Goal: Task Accomplishment & Management: Complete application form

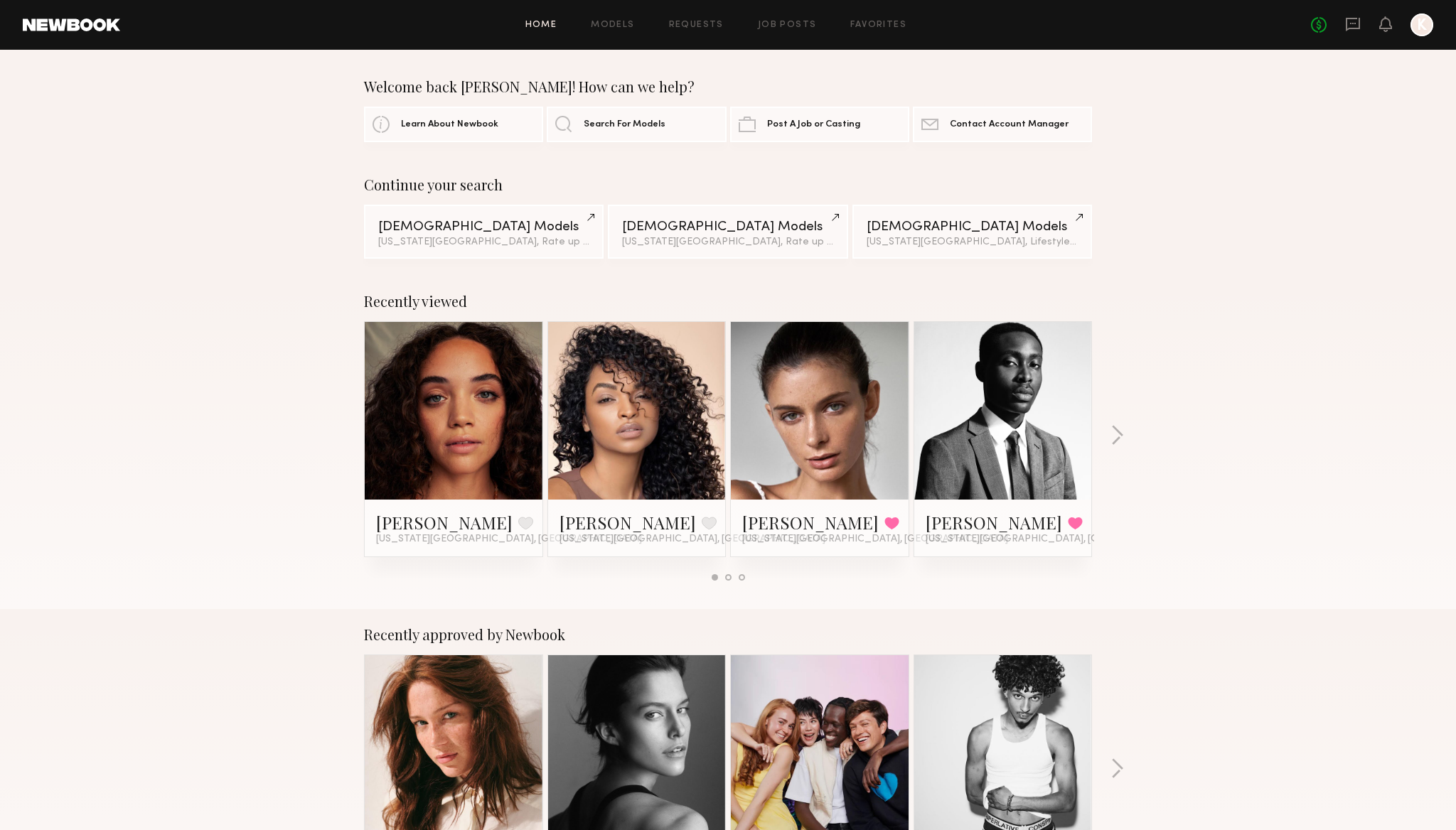
scroll to position [7, 0]
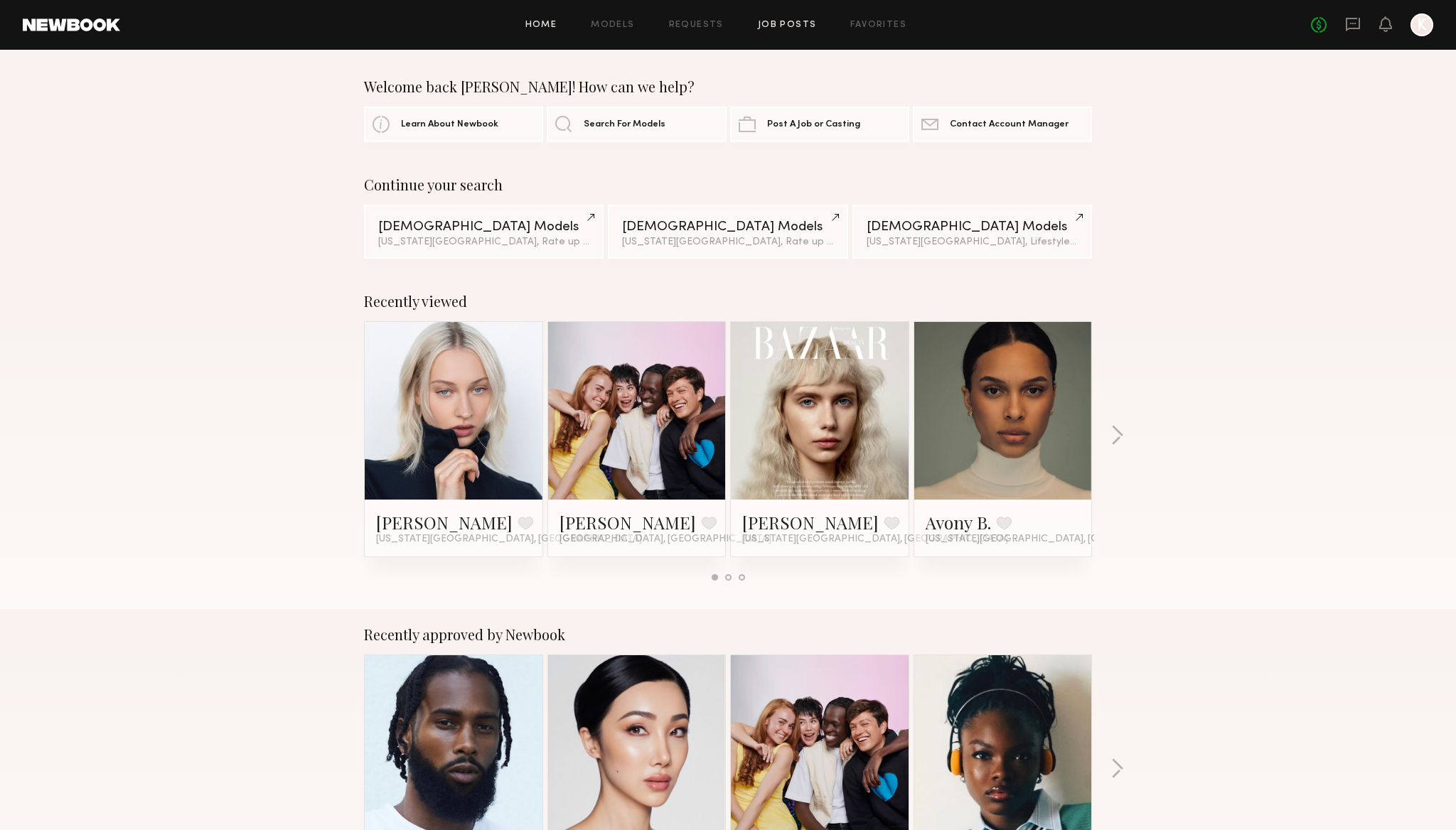
click at [797, 23] on link "Job Posts" at bounding box center [787, 25] width 59 height 9
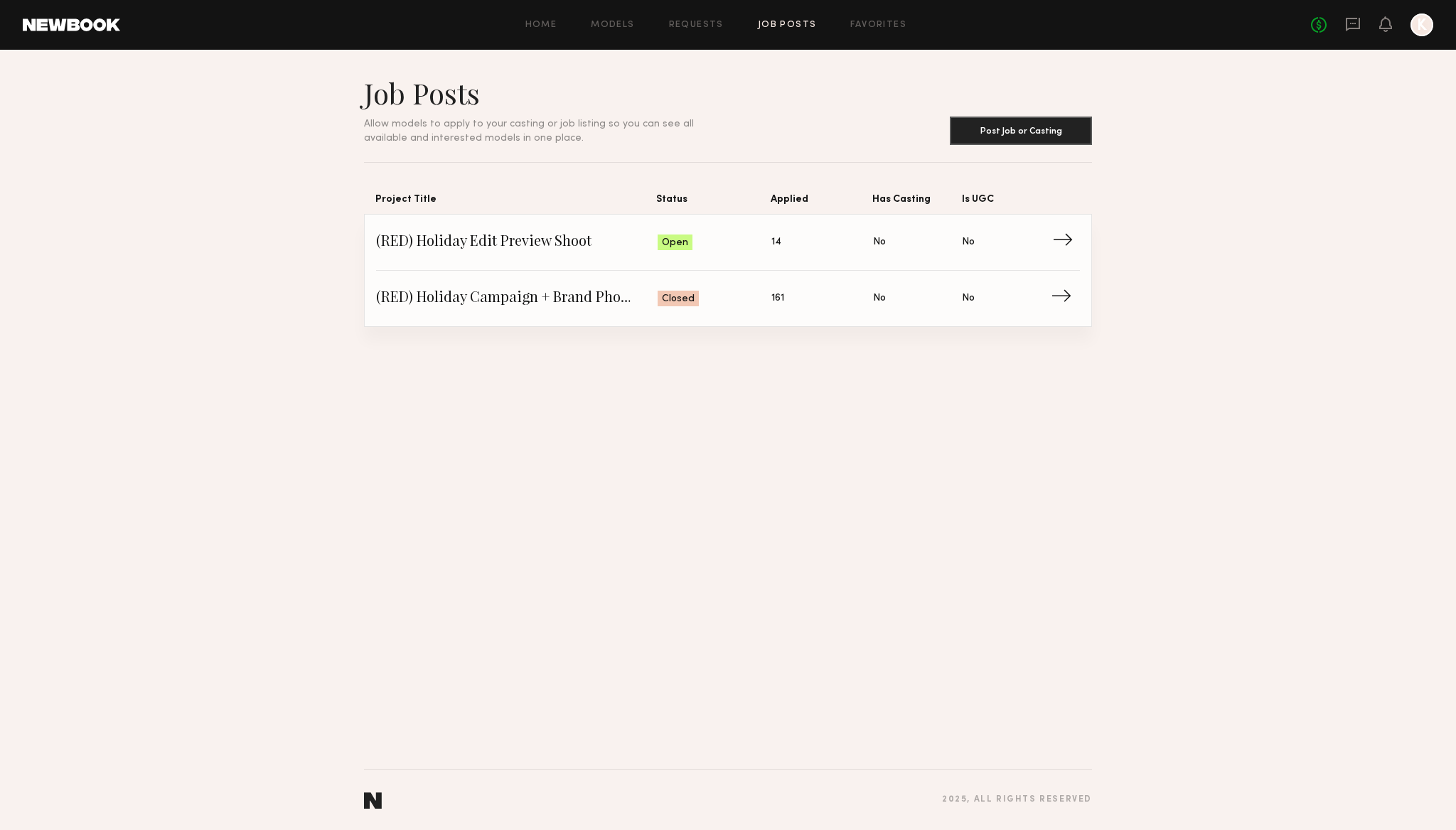
click at [604, 250] on span "(RED) Holiday Edit Preview Shoot" at bounding box center [517, 243] width 282 height 22
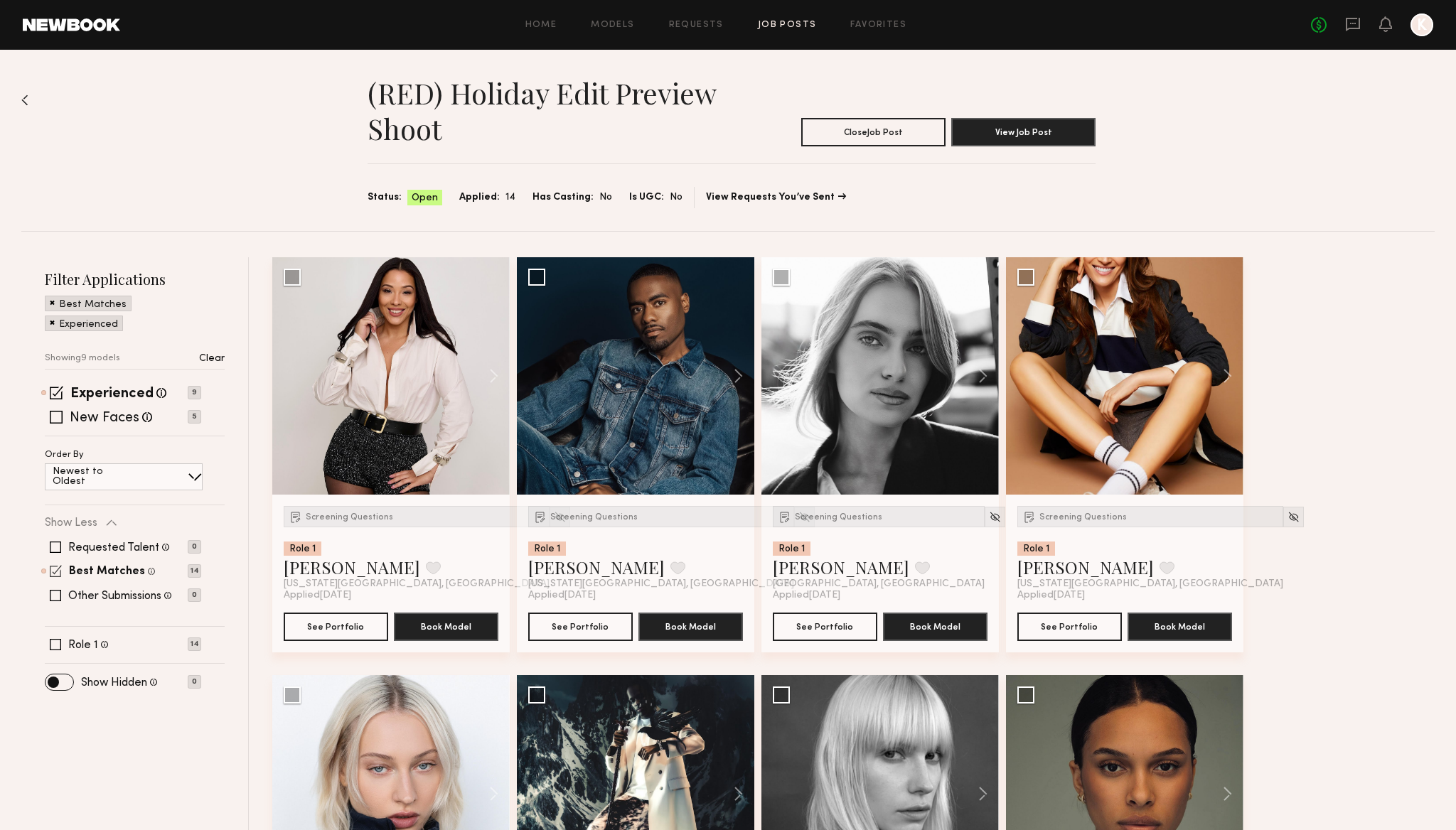
click at [58, 570] on span at bounding box center [56, 571] width 12 height 12
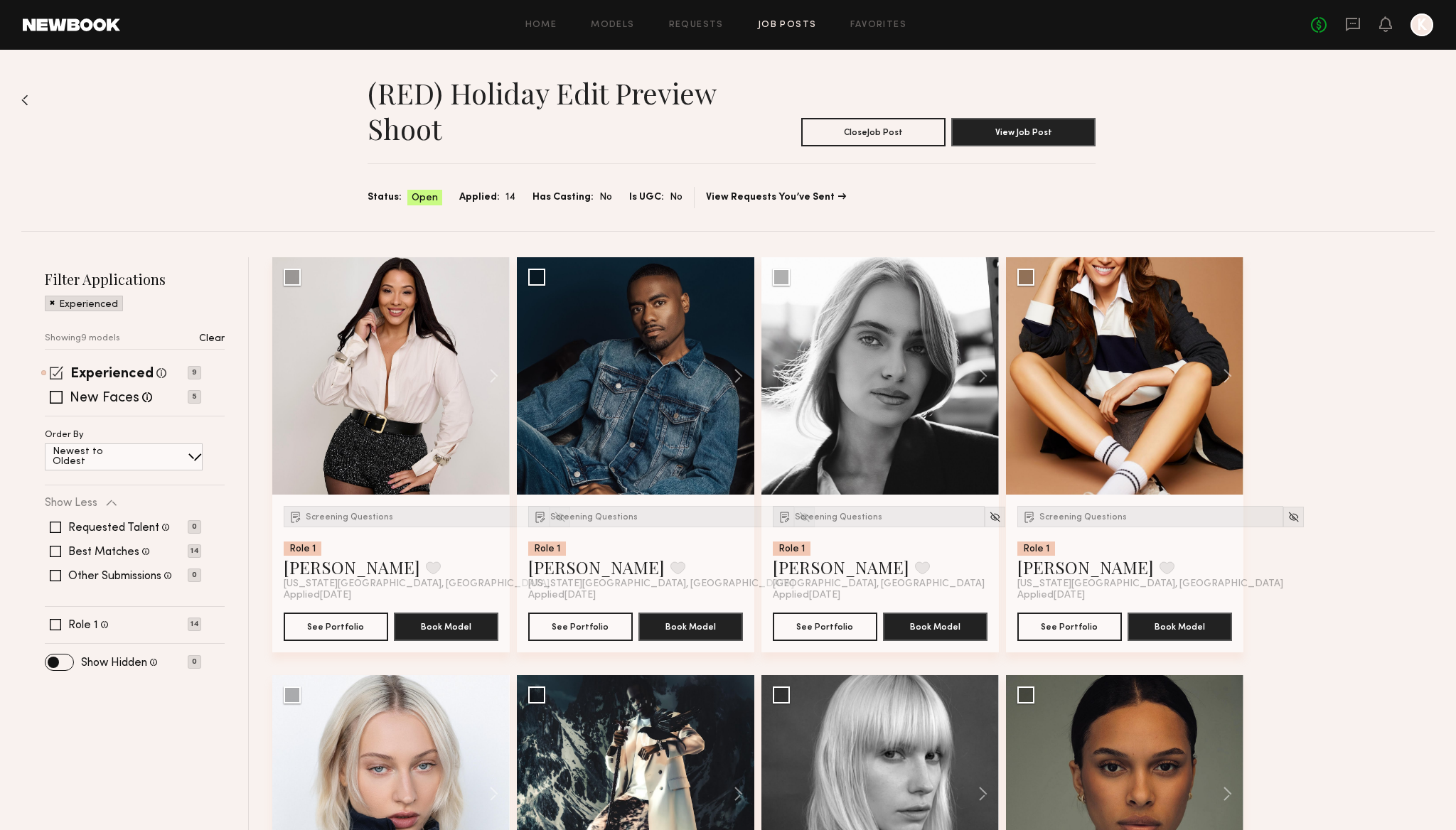
click at [56, 373] on span at bounding box center [57, 373] width 14 height 14
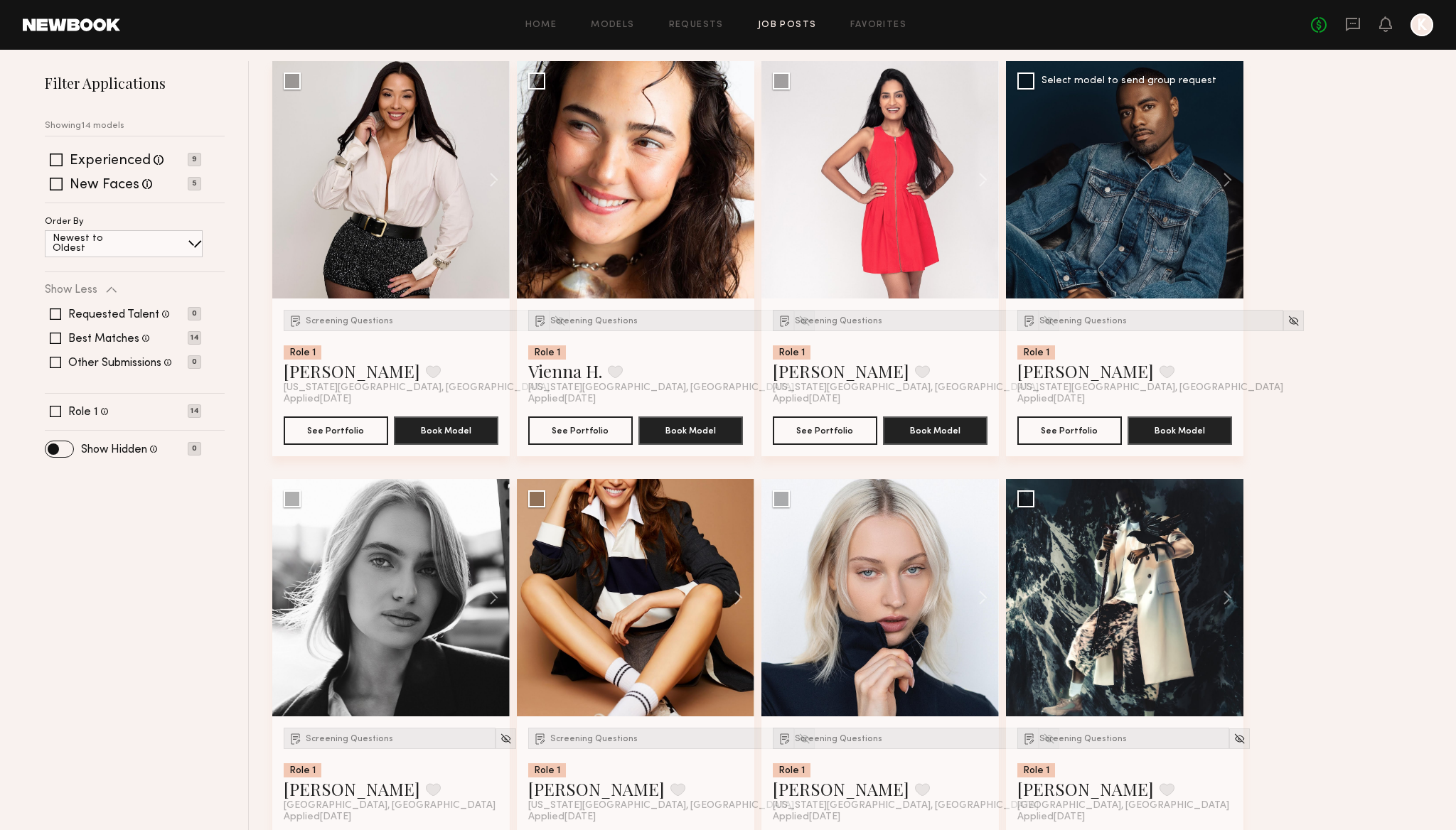
scroll to position [192, 0]
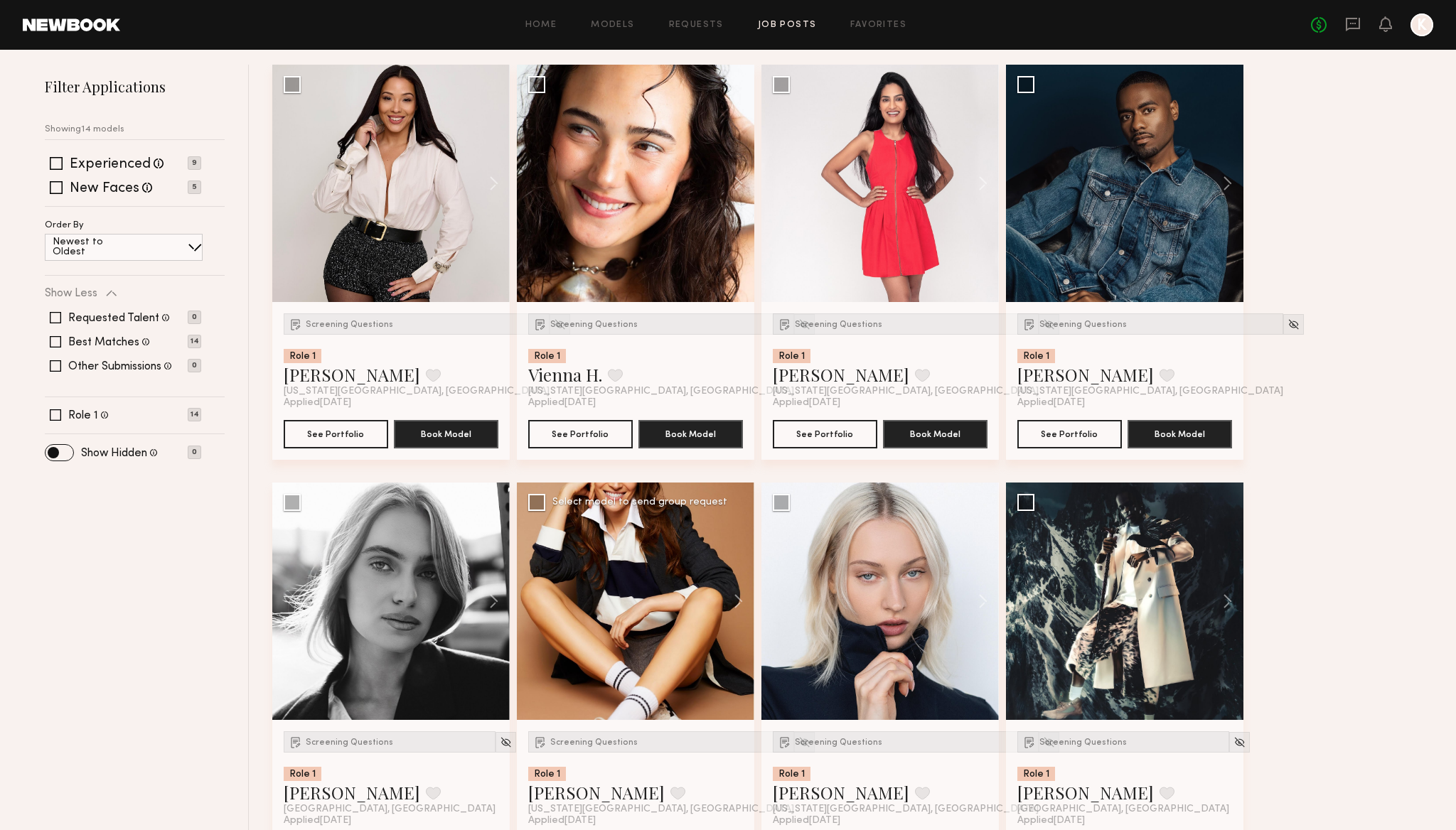
click at [658, 624] on div at bounding box center [635, 601] width 237 height 237
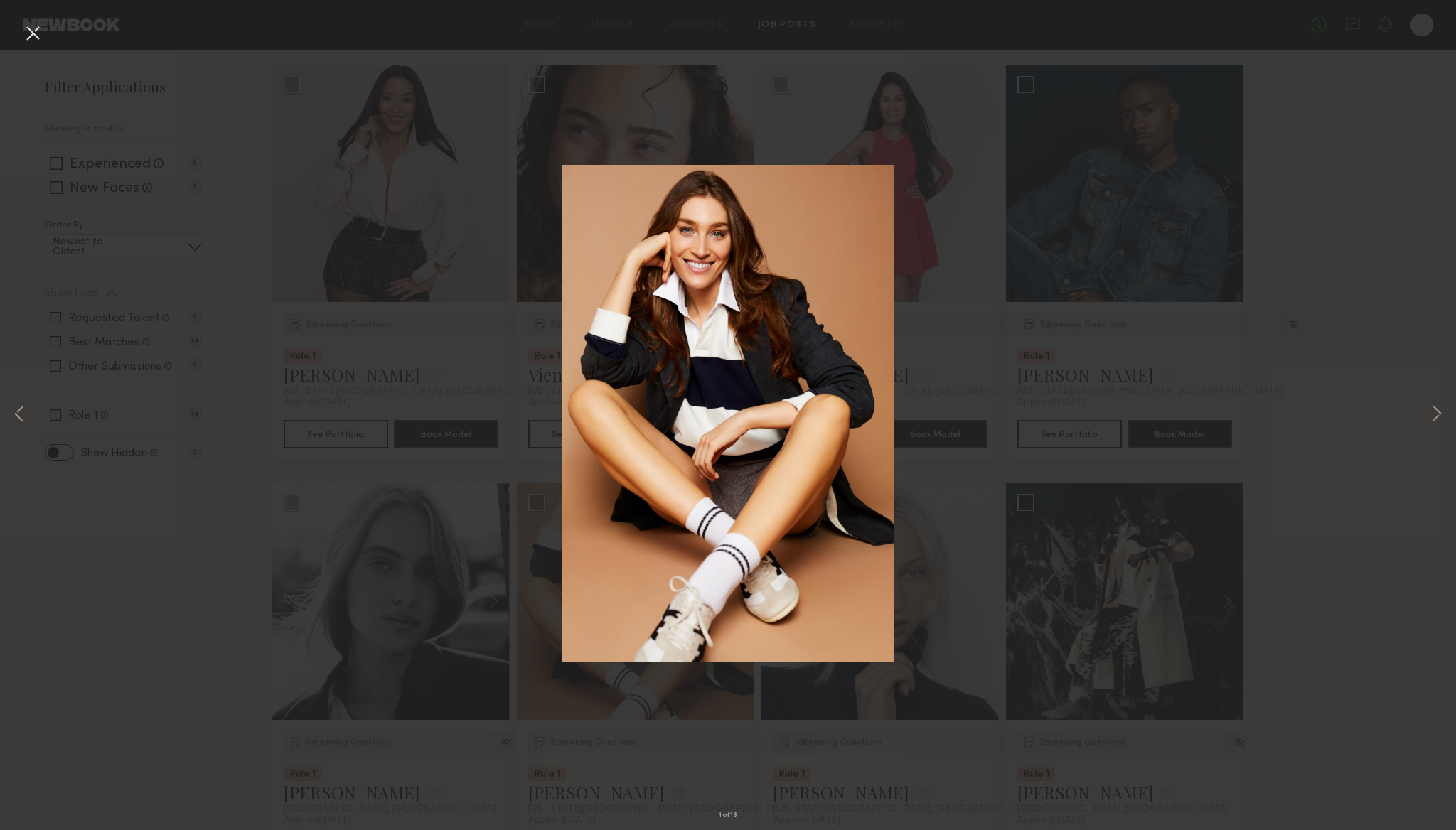
click at [1032, 337] on div "1 of 13" at bounding box center [728, 415] width 1456 height 830
click at [1433, 422] on button at bounding box center [1437, 415] width 17 height 664
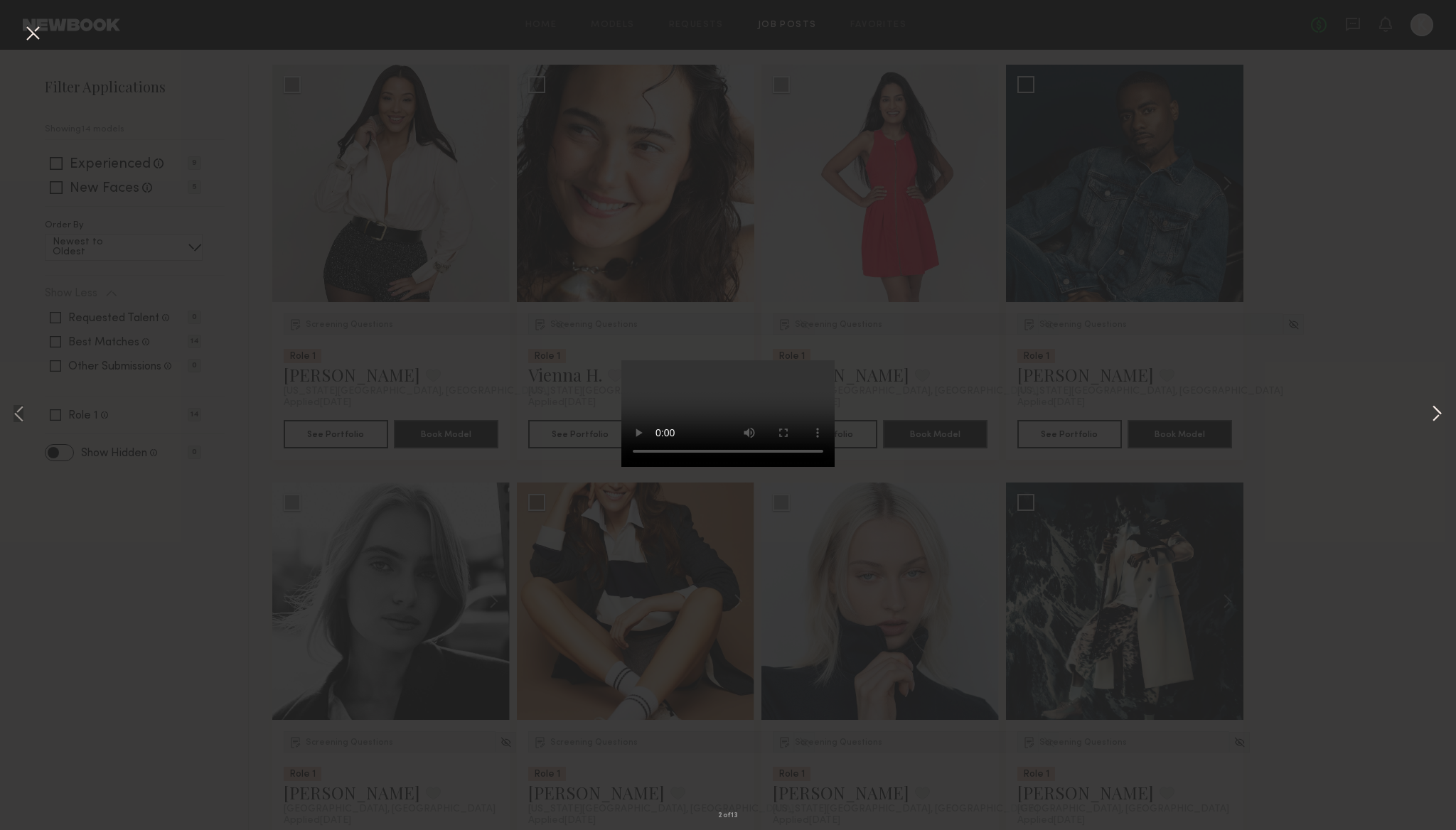
click at [1433, 422] on button at bounding box center [1437, 415] width 17 height 664
click at [1358, 291] on div "3 of 13" at bounding box center [728, 415] width 1456 height 830
click at [487, 229] on div "3 of 13" at bounding box center [728, 415] width 1456 height 830
click at [965, 322] on div "3 of 13" at bounding box center [728, 415] width 1456 height 830
click at [30, 29] on button at bounding box center [33, 34] width 23 height 25
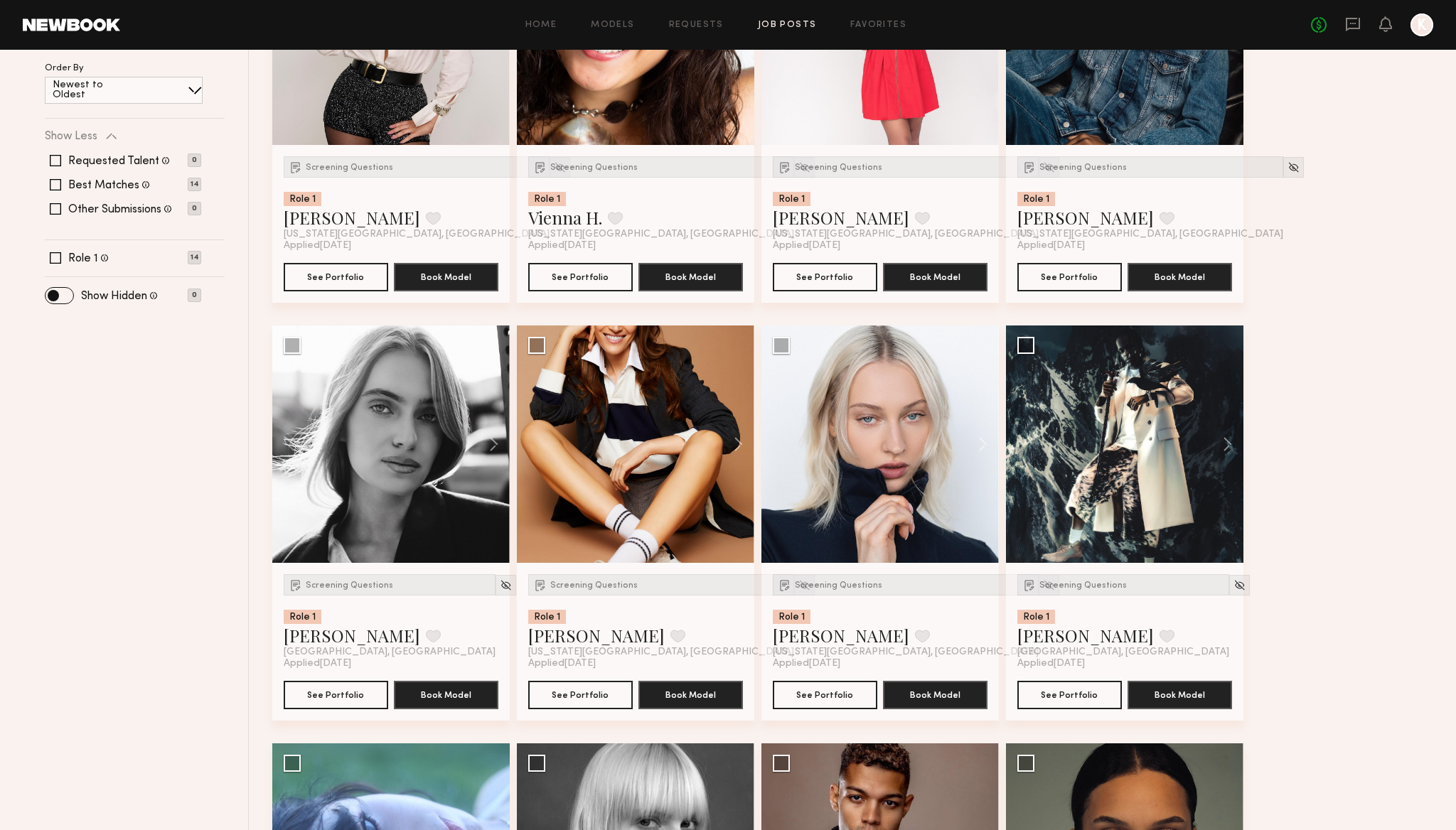
scroll to position [0, 0]
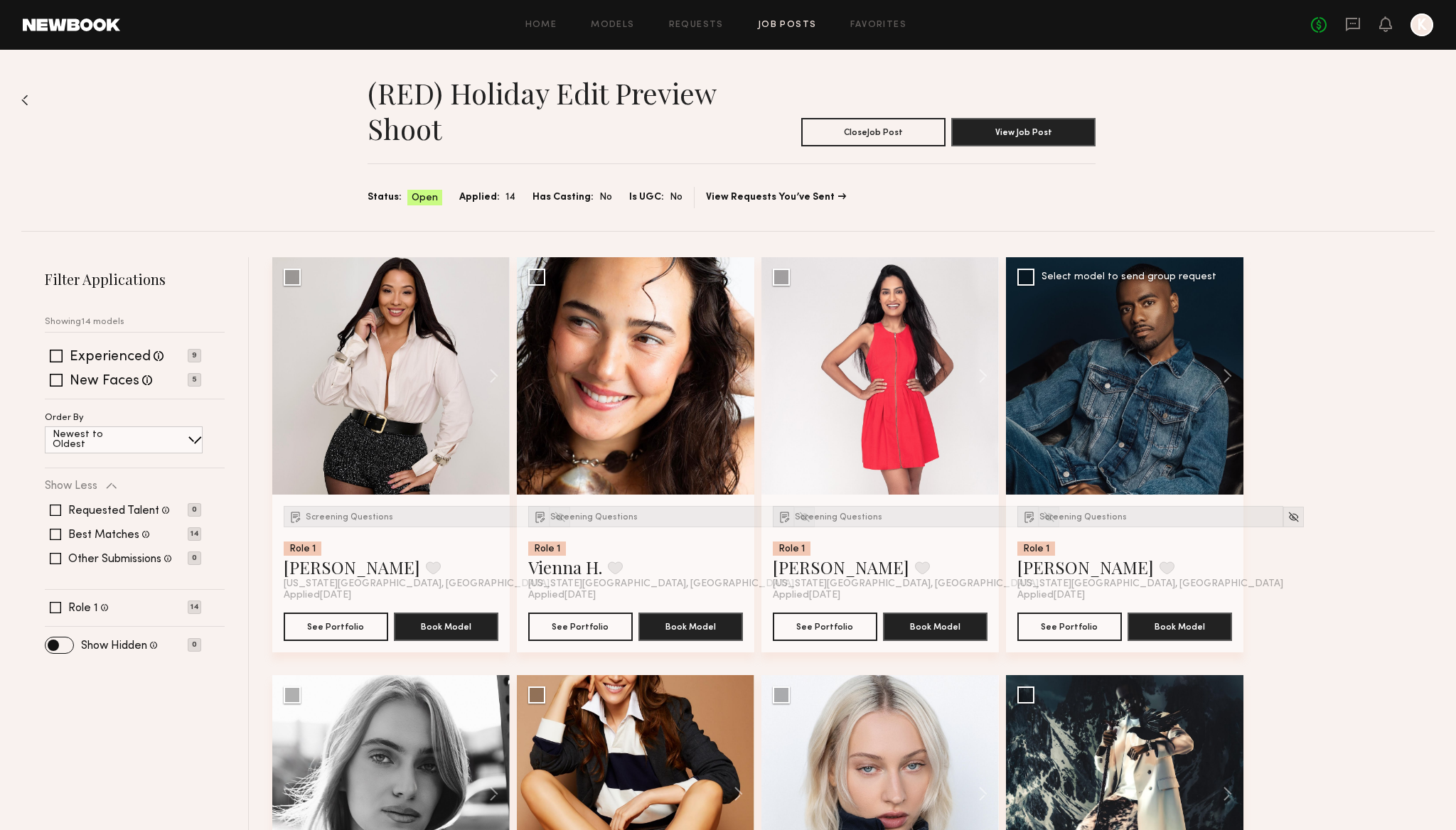
click at [1110, 377] on div at bounding box center [1125, 376] width 237 height 237
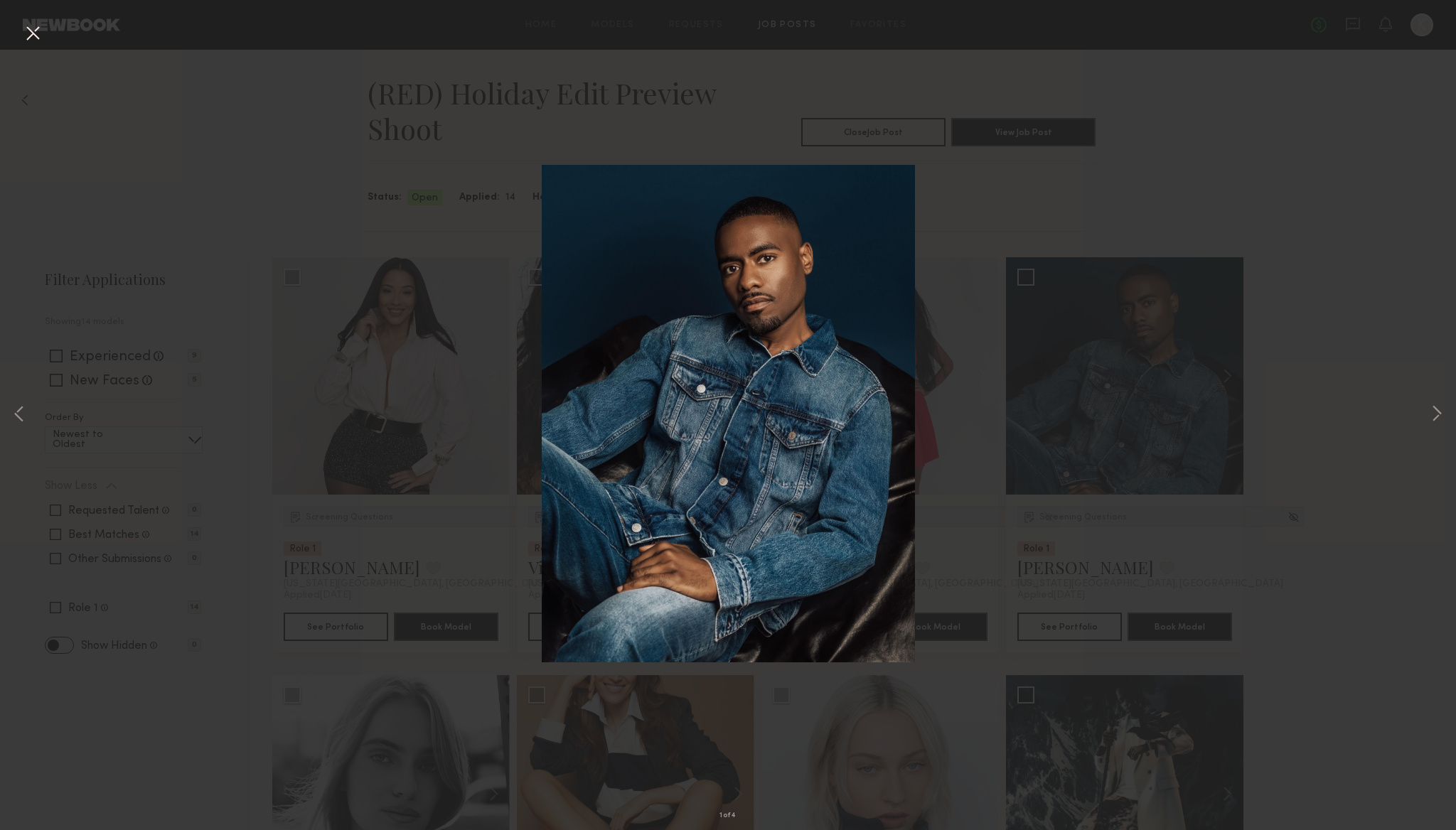
click at [1220, 232] on div "1 of 4" at bounding box center [728, 415] width 1456 height 830
click at [32, 32] on button at bounding box center [33, 34] width 23 height 25
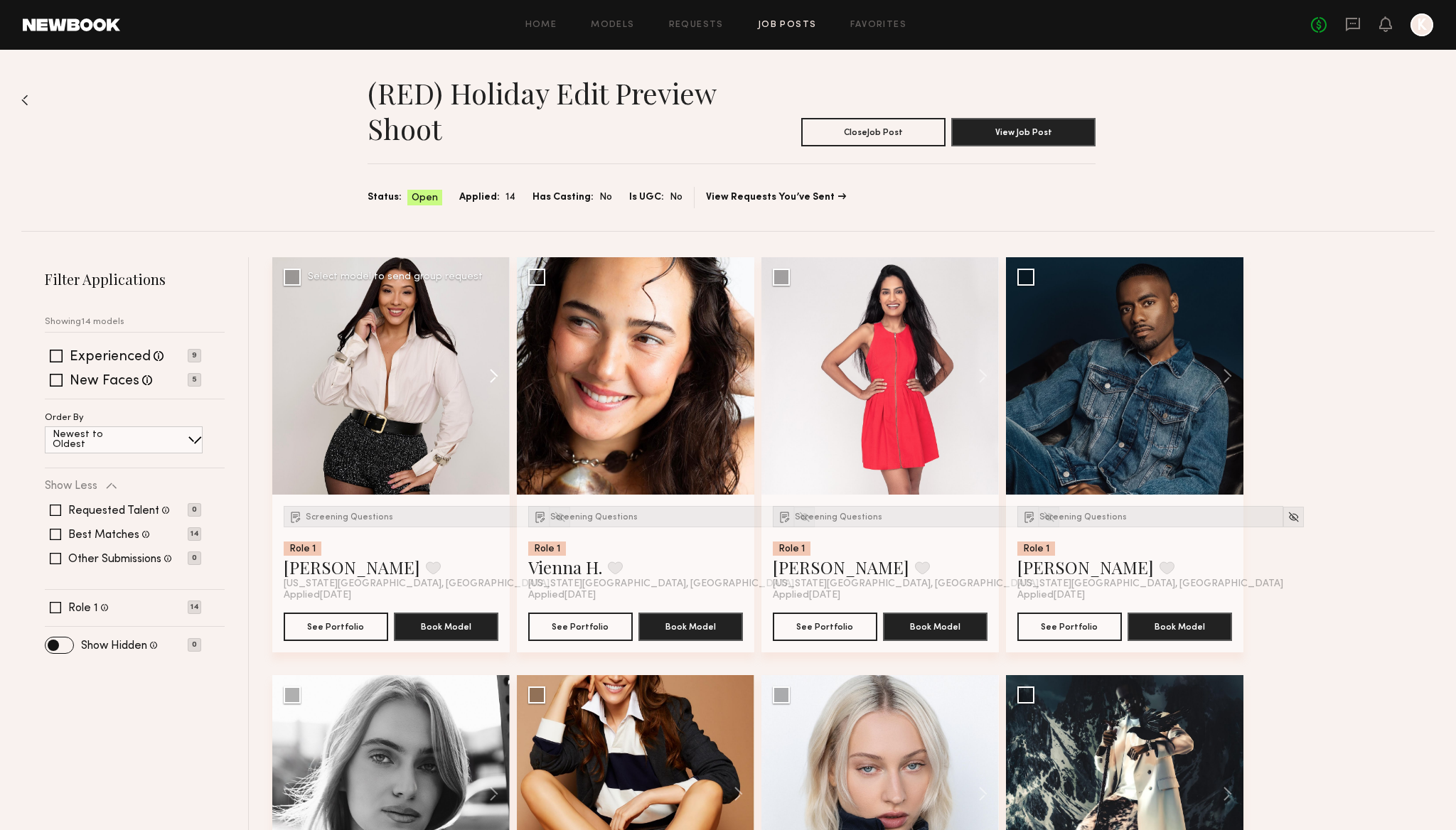
click at [494, 375] on button at bounding box center [487, 376] width 45 height 237
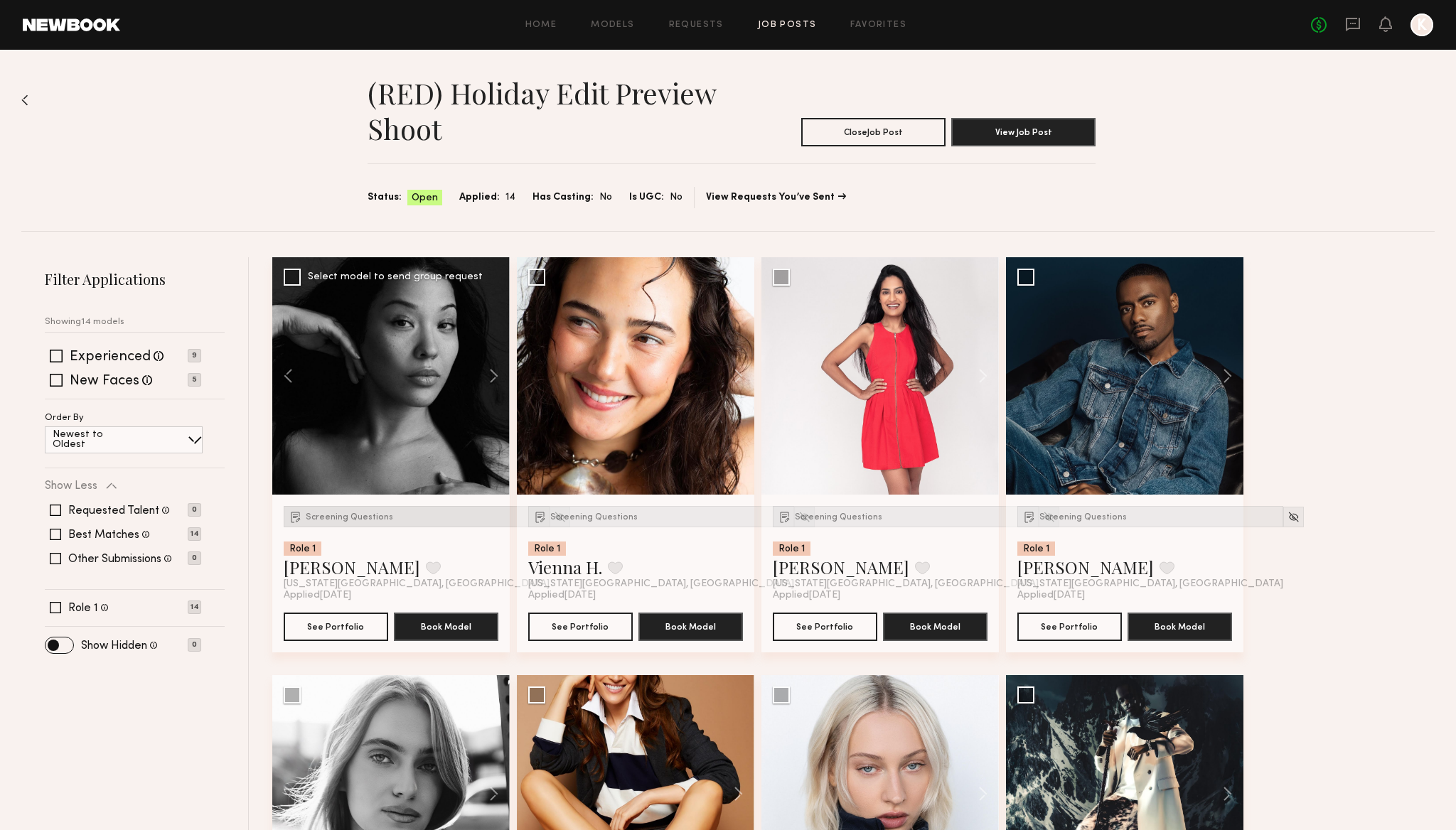
click at [340, 514] on span "Screening Questions" at bounding box center [350, 517] width 88 height 8
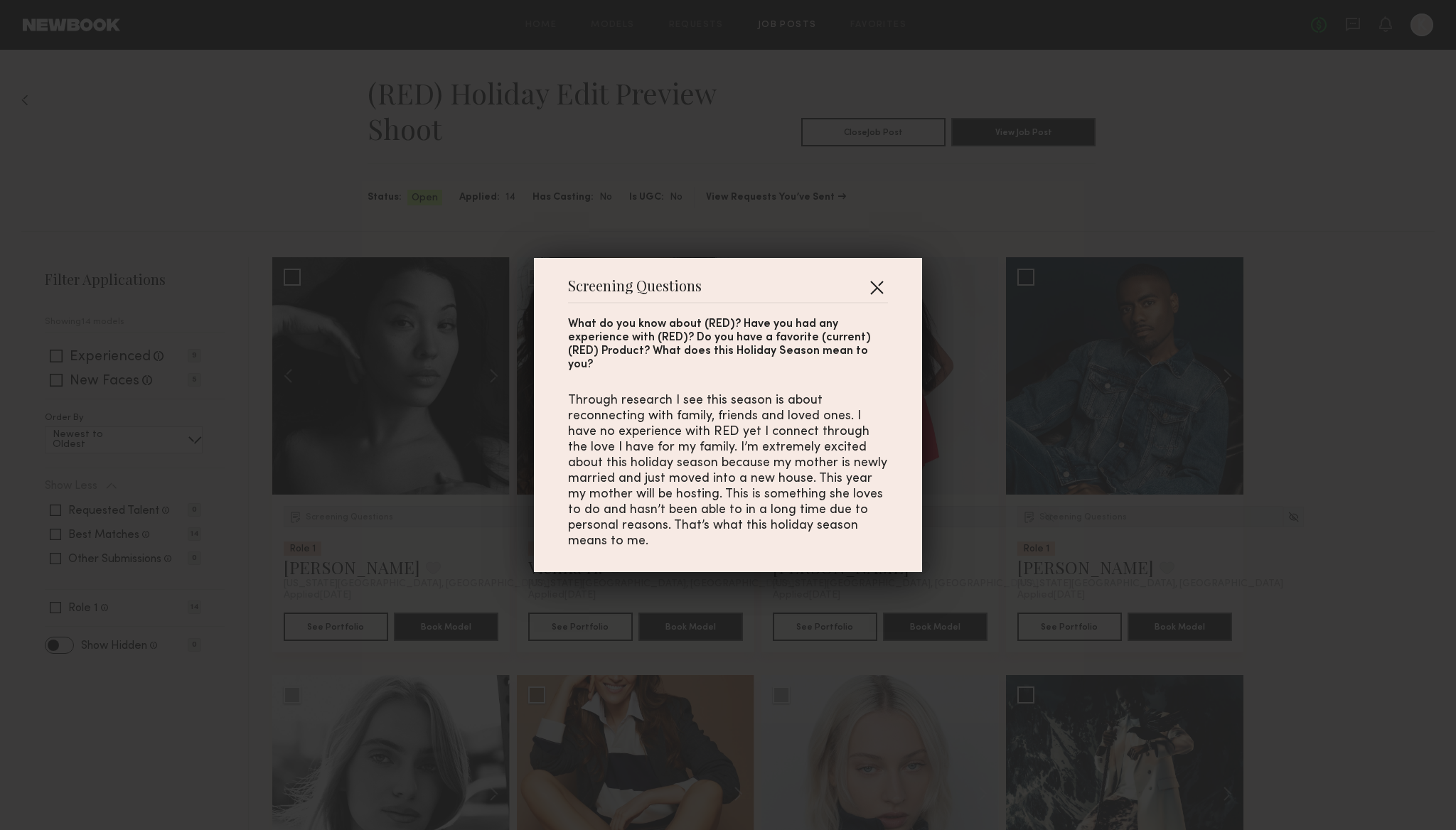
click at [885, 289] on button "button" at bounding box center [877, 287] width 23 height 23
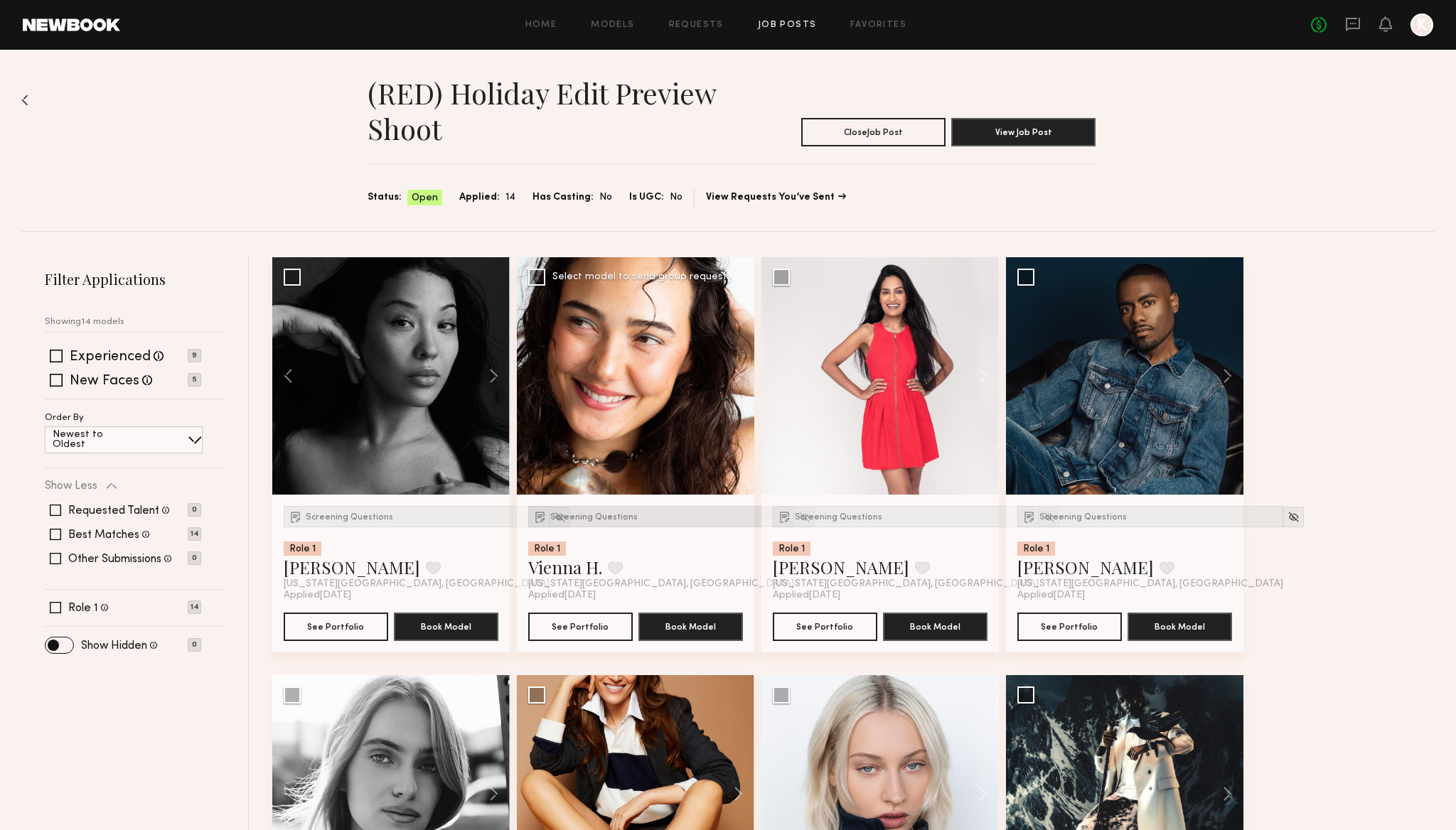
click at [580, 518] on span "Screening Questions" at bounding box center [594, 517] width 88 height 8
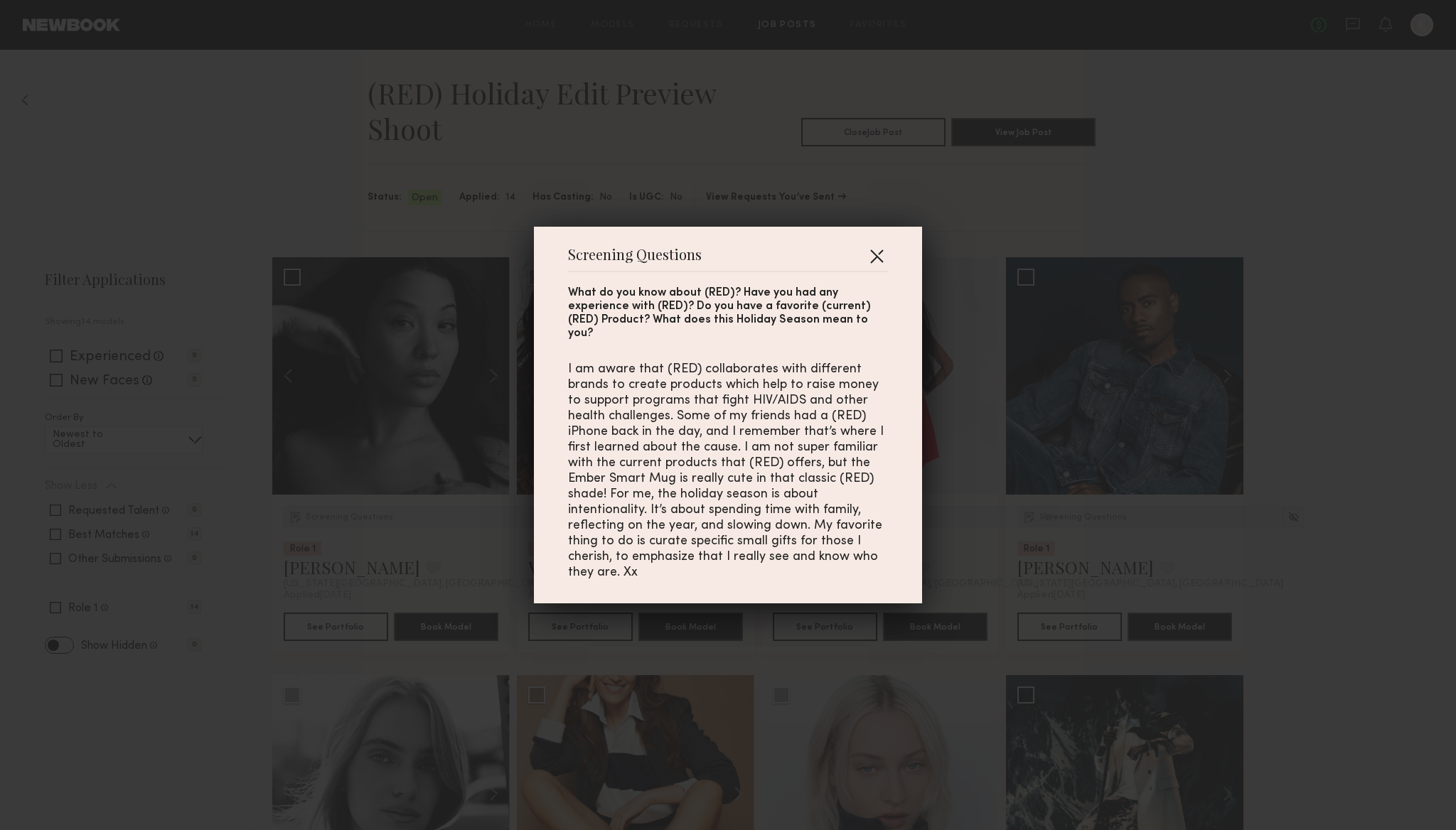
click at [875, 267] on button "button" at bounding box center [877, 256] width 23 height 23
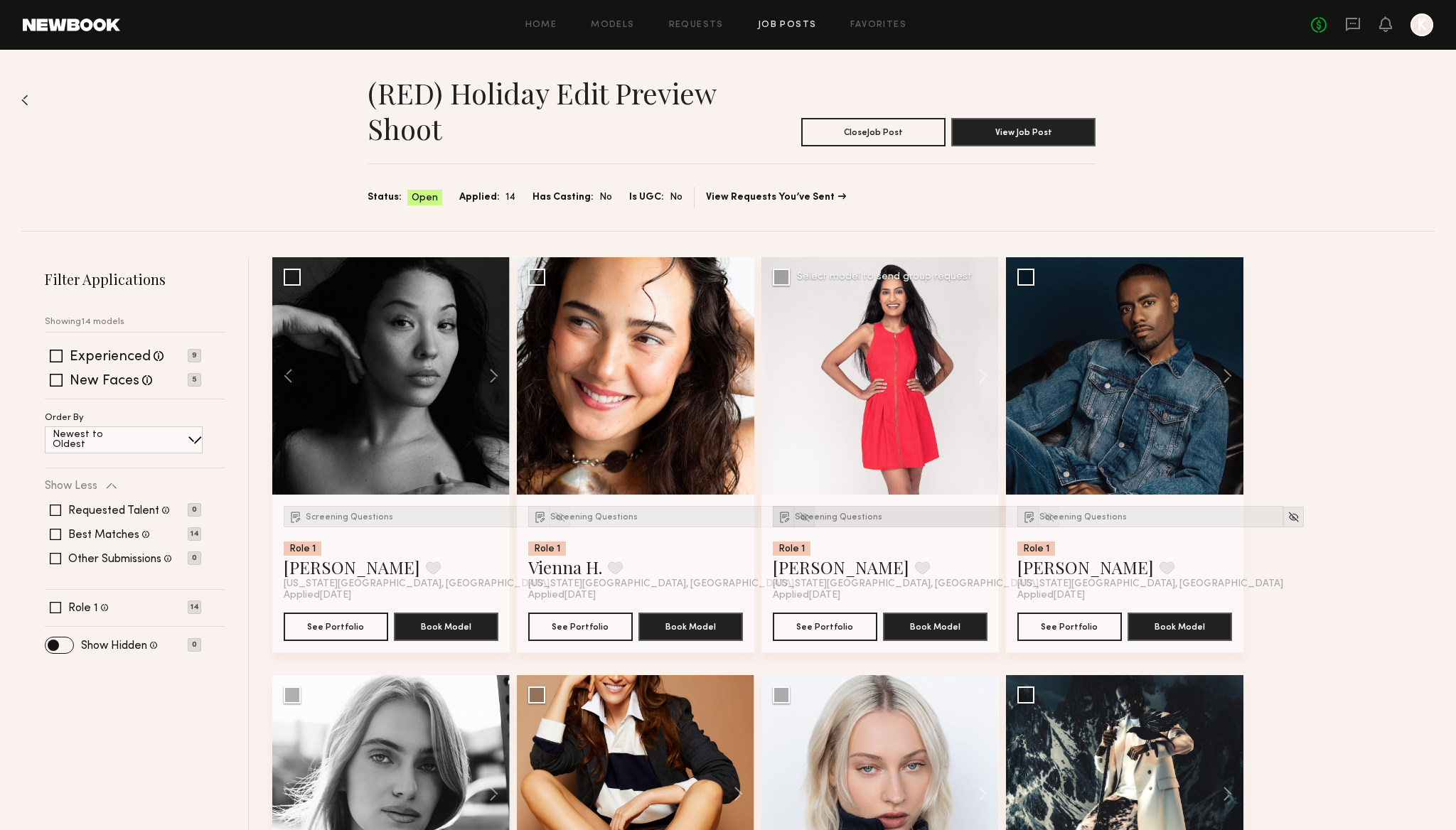
click at [825, 510] on div "Screening Questions" at bounding box center [905, 517] width 266 height 22
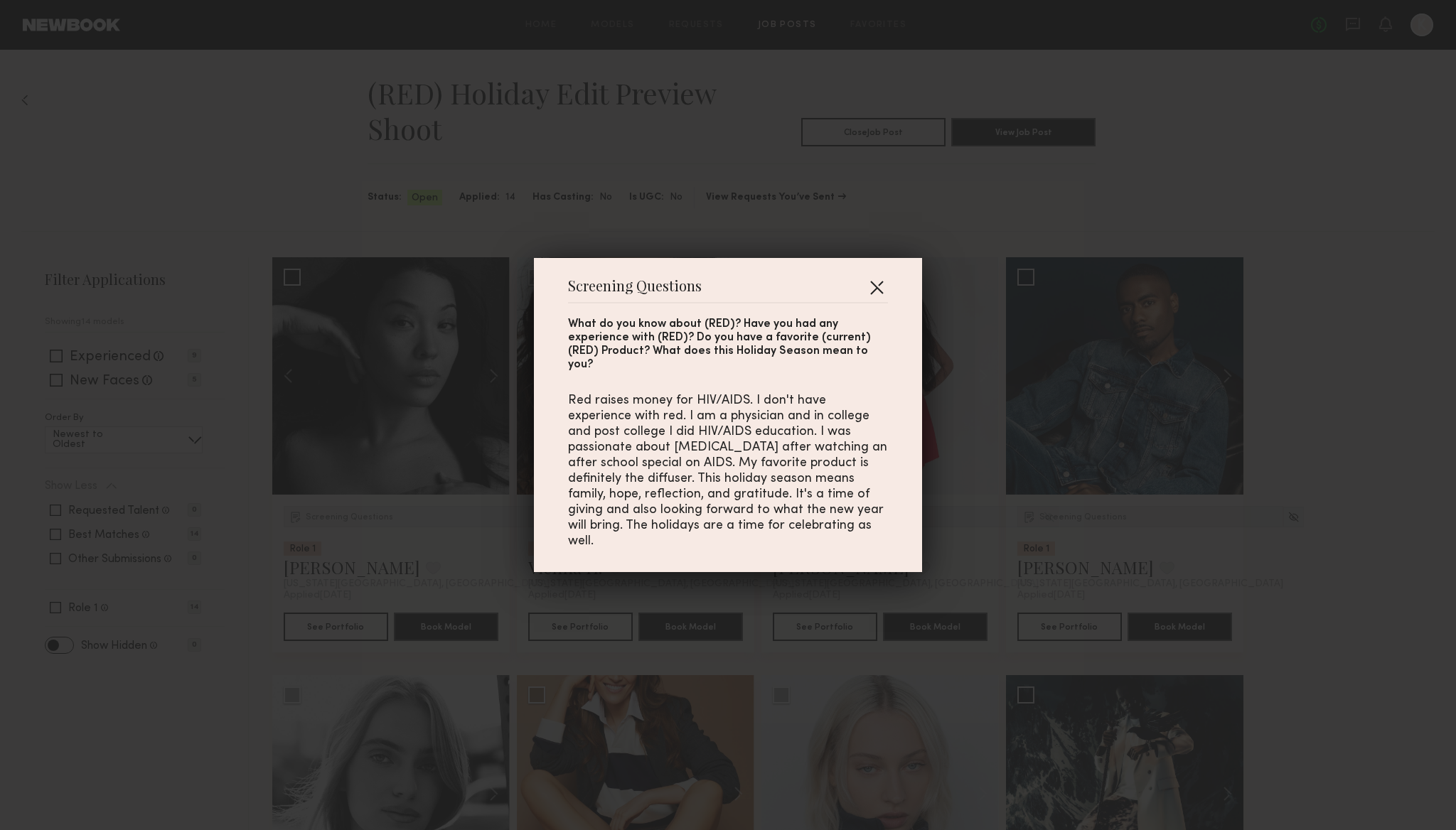
click at [882, 299] on button "button" at bounding box center [877, 287] width 23 height 23
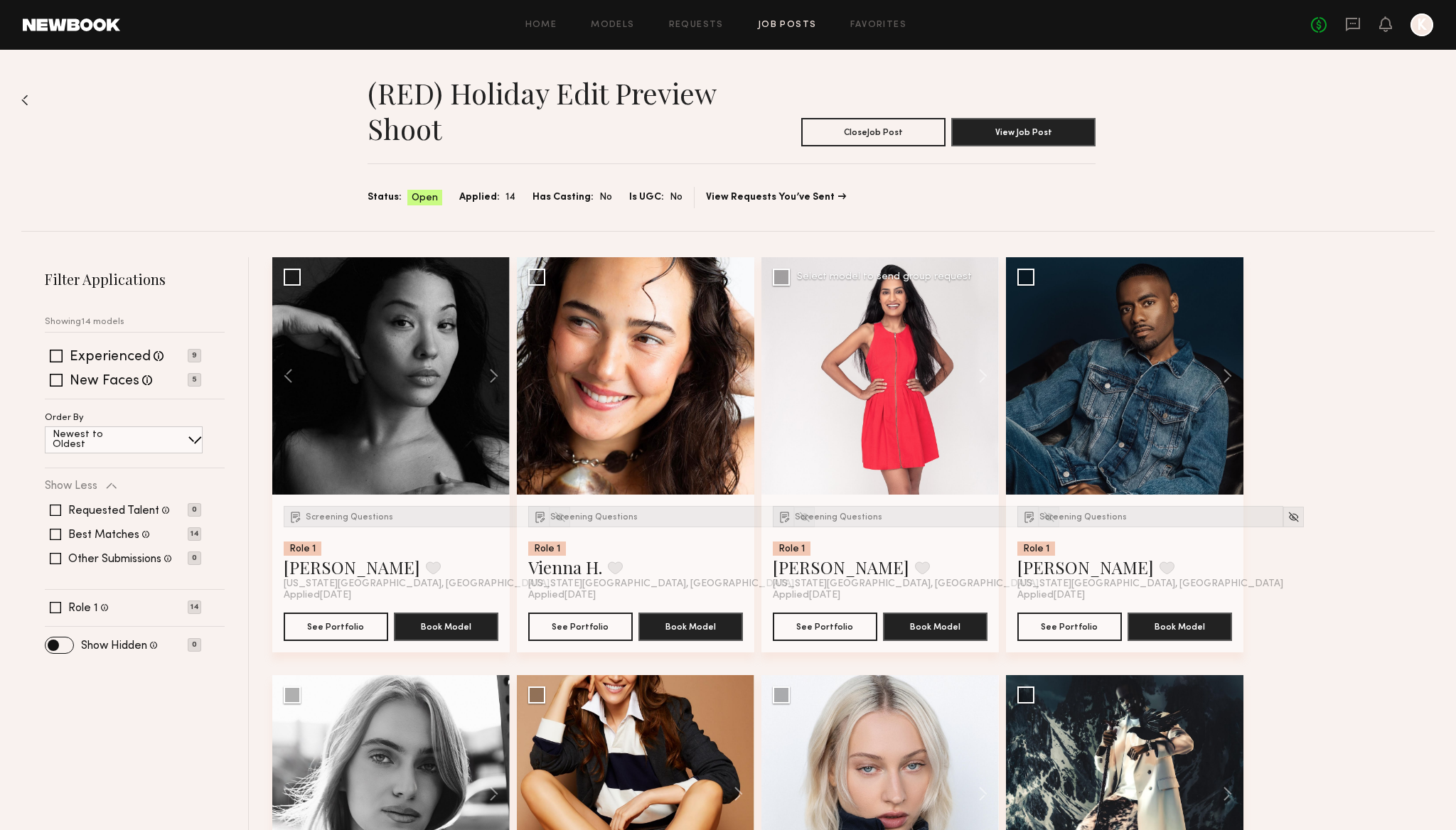
click at [912, 349] on div at bounding box center [880, 376] width 237 height 237
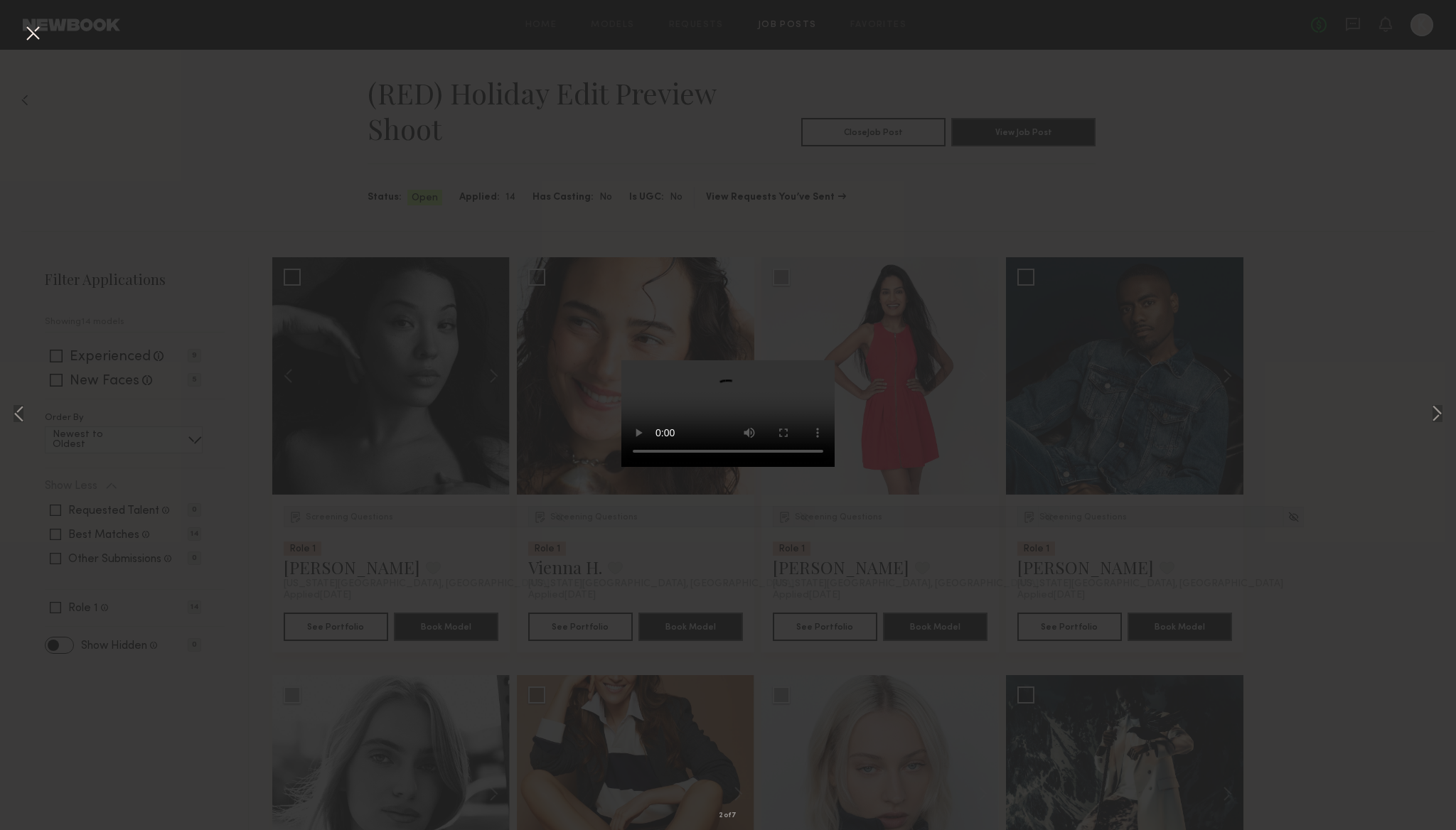
click at [802, 214] on div "2 of 7" at bounding box center [728, 415] width 1456 height 830
click at [20, 30] on div "2 of 7" at bounding box center [728, 415] width 1456 height 830
click at [28, 27] on button at bounding box center [33, 34] width 23 height 25
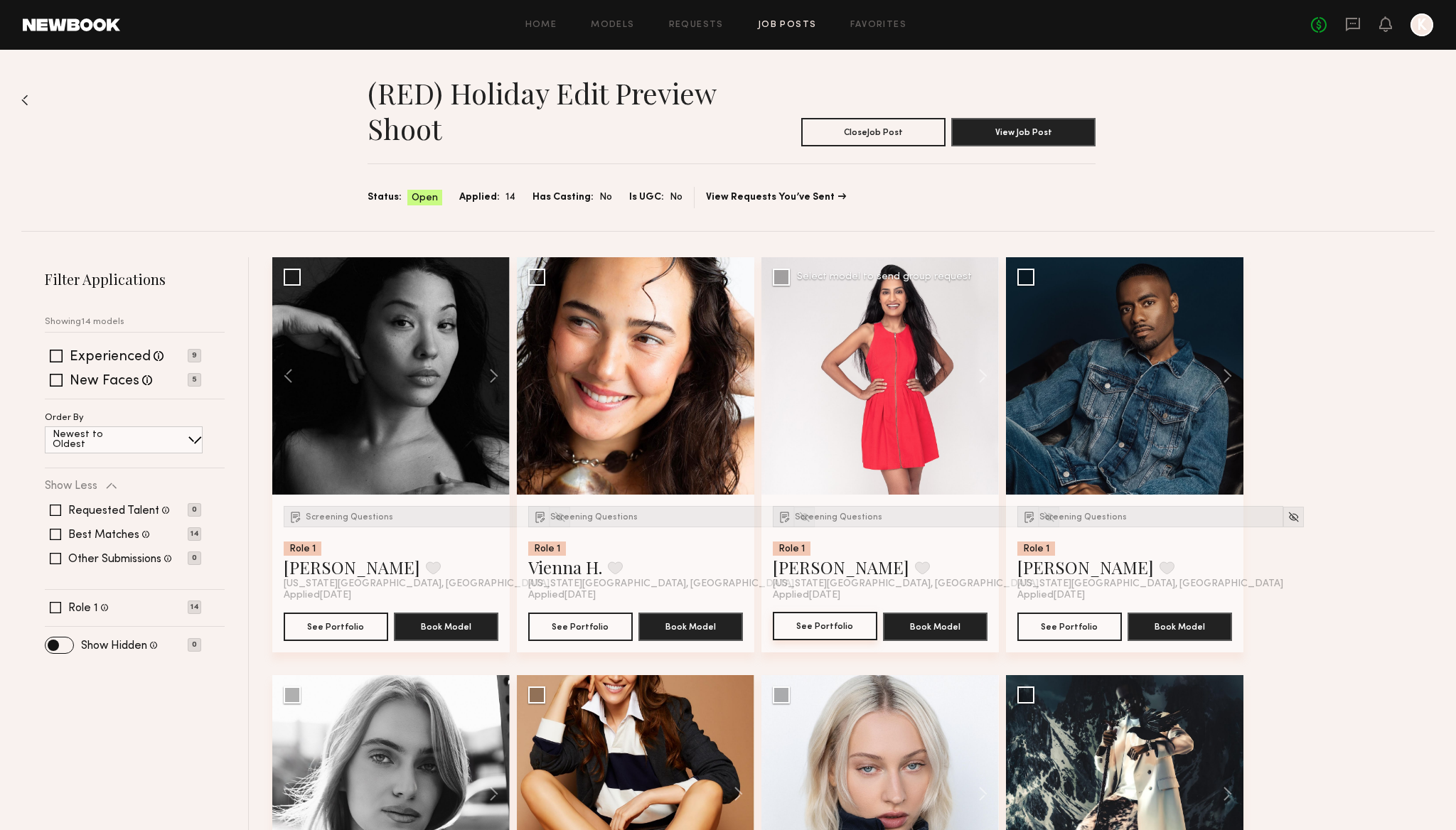
click at [845, 622] on button "See Portfolio" at bounding box center [825, 626] width 105 height 28
click at [1106, 508] on div "Screening Questions" at bounding box center [1150, 517] width 266 height 22
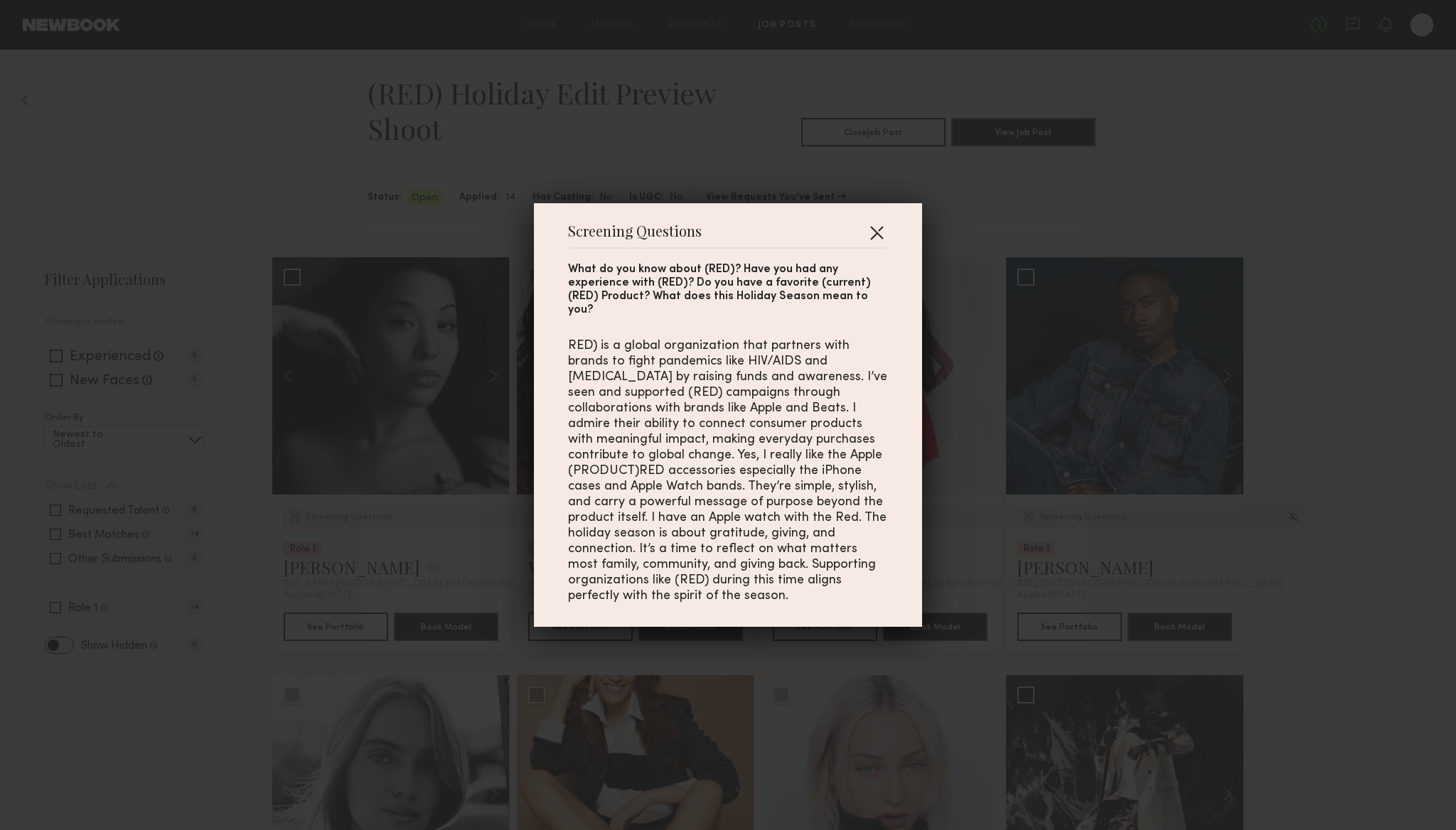
click at [876, 229] on button "button" at bounding box center [877, 233] width 23 height 23
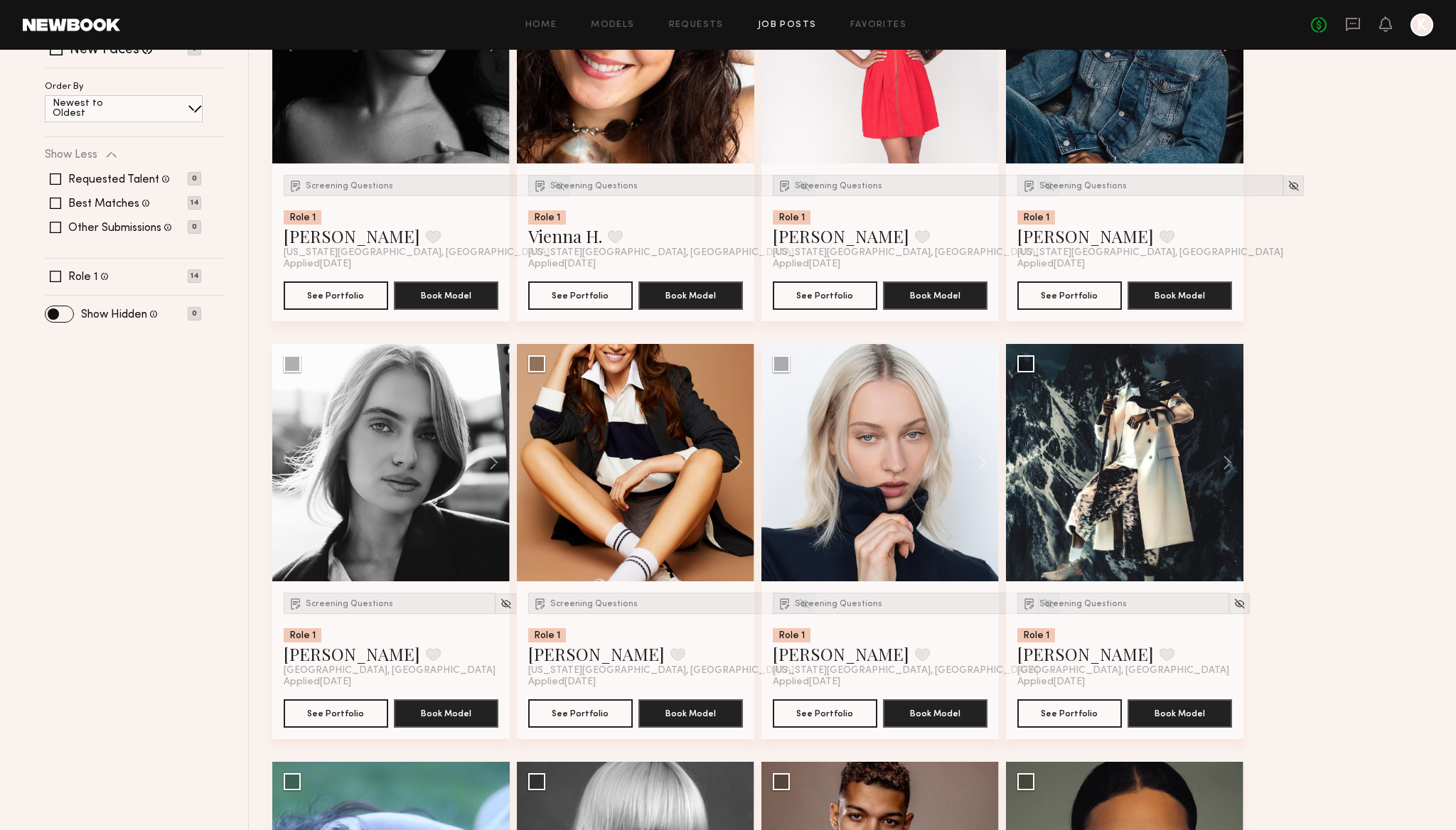
scroll to position [441, 0]
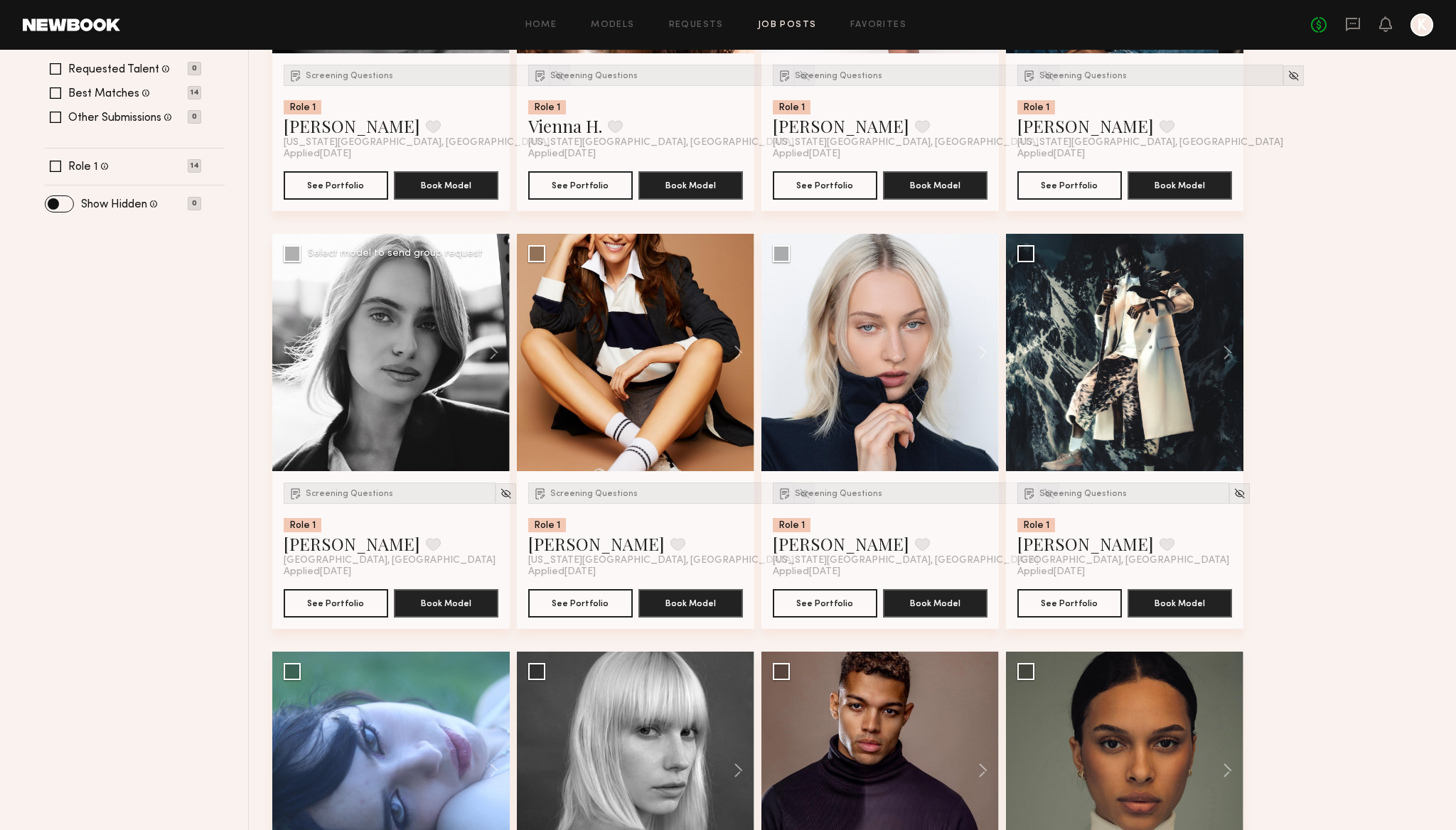
click at [383, 405] on div at bounding box center [391, 353] width 237 height 237
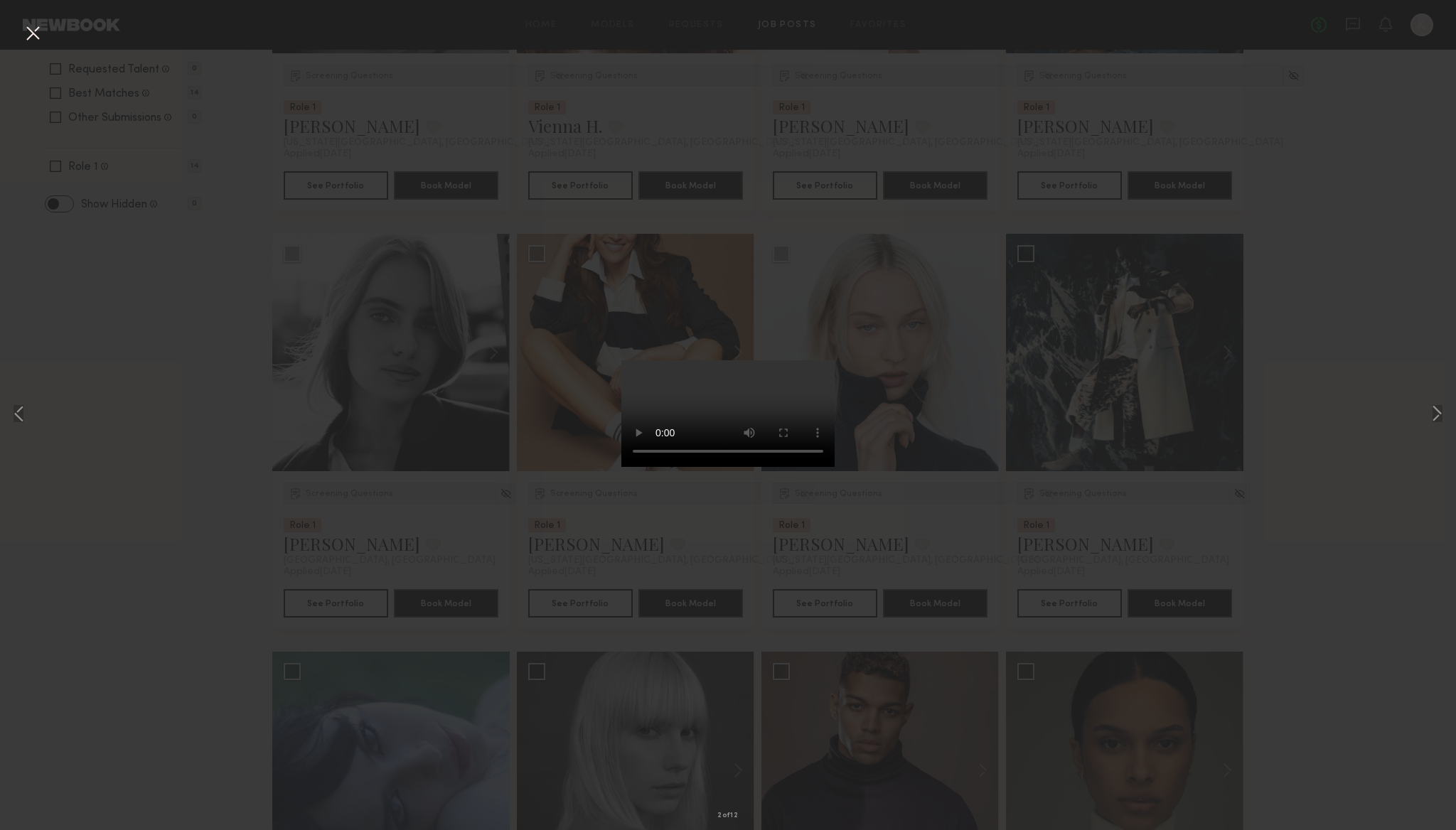
click at [32, 31] on button at bounding box center [33, 34] width 23 height 25
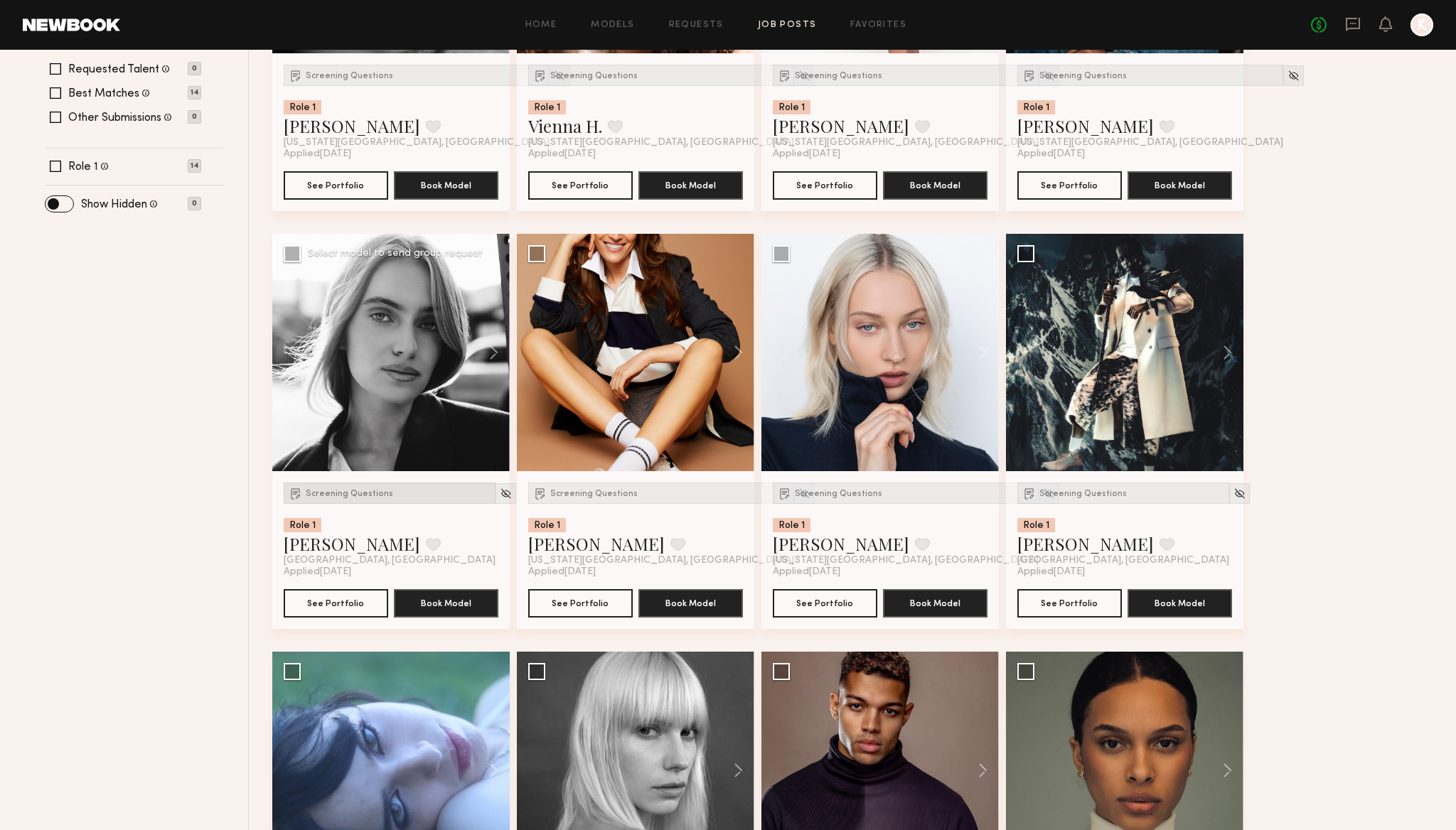
click at [364, 490] on span "Screening Questions" at bounding box center [350, 494] width 88 height 8
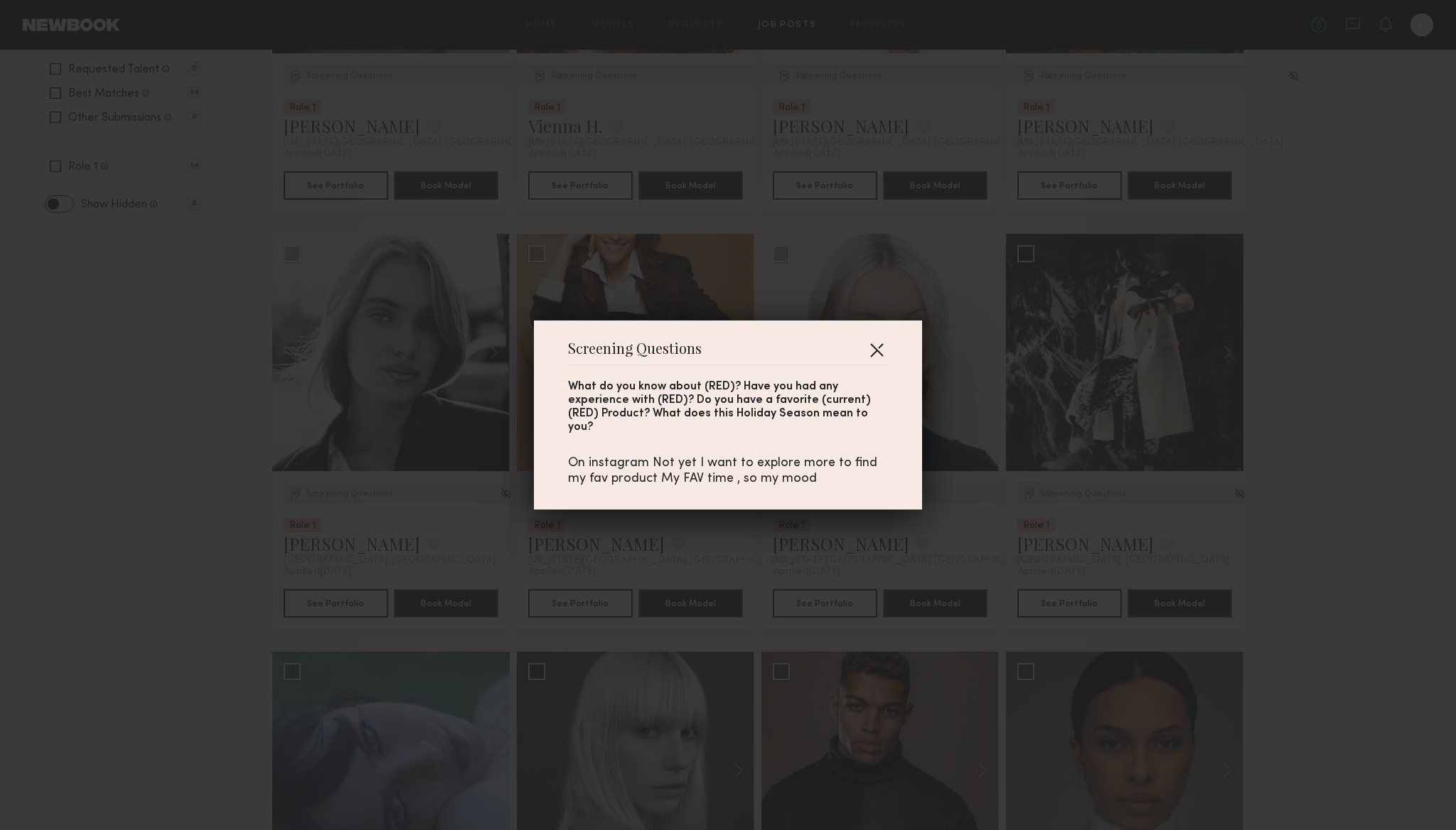
click at [870, 361] on button "button" at bounding box center [877, 350] width 23 height 23
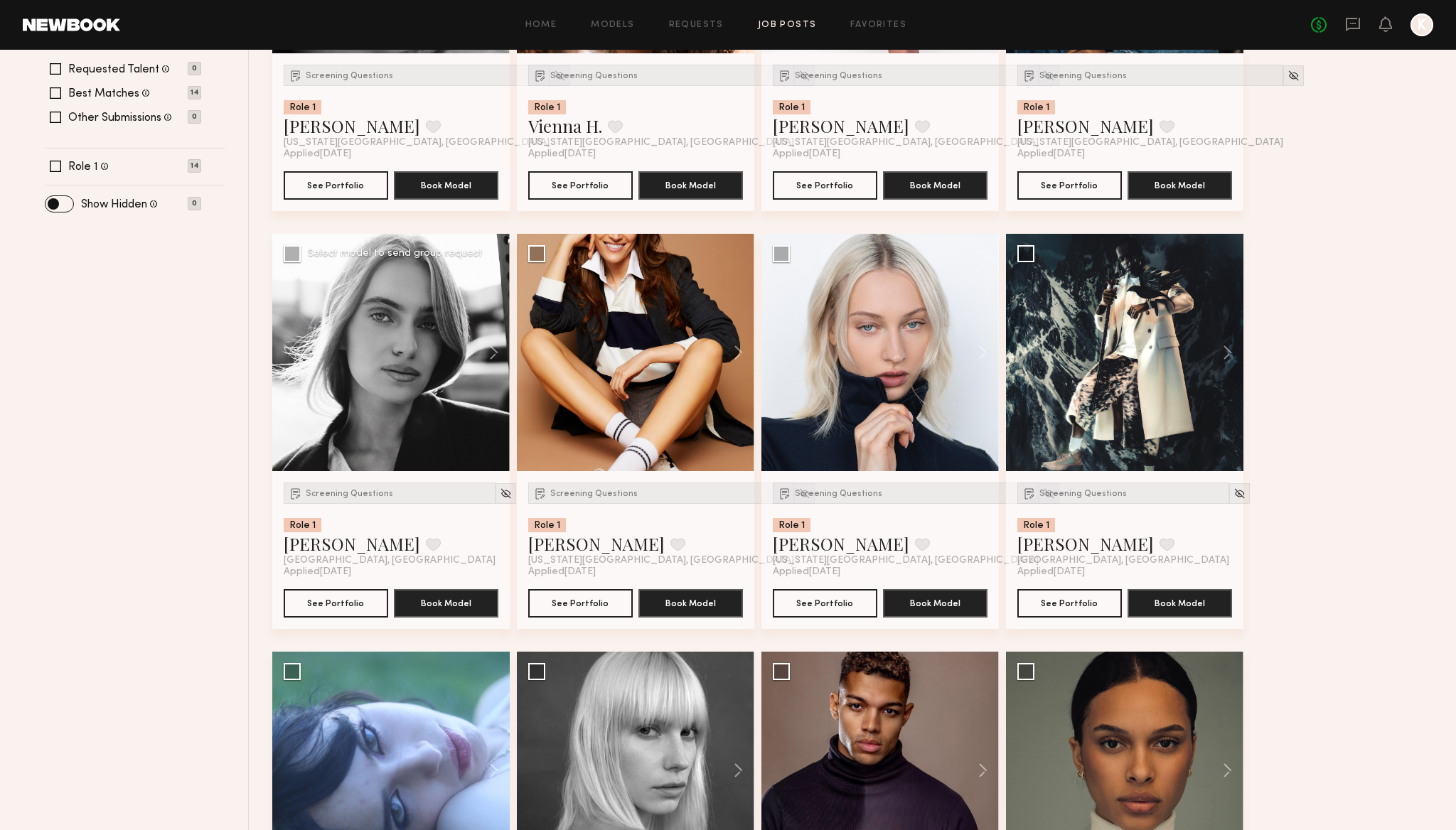
click at [361, 403] on div at bounding box center [391, 353] width 237 height 237
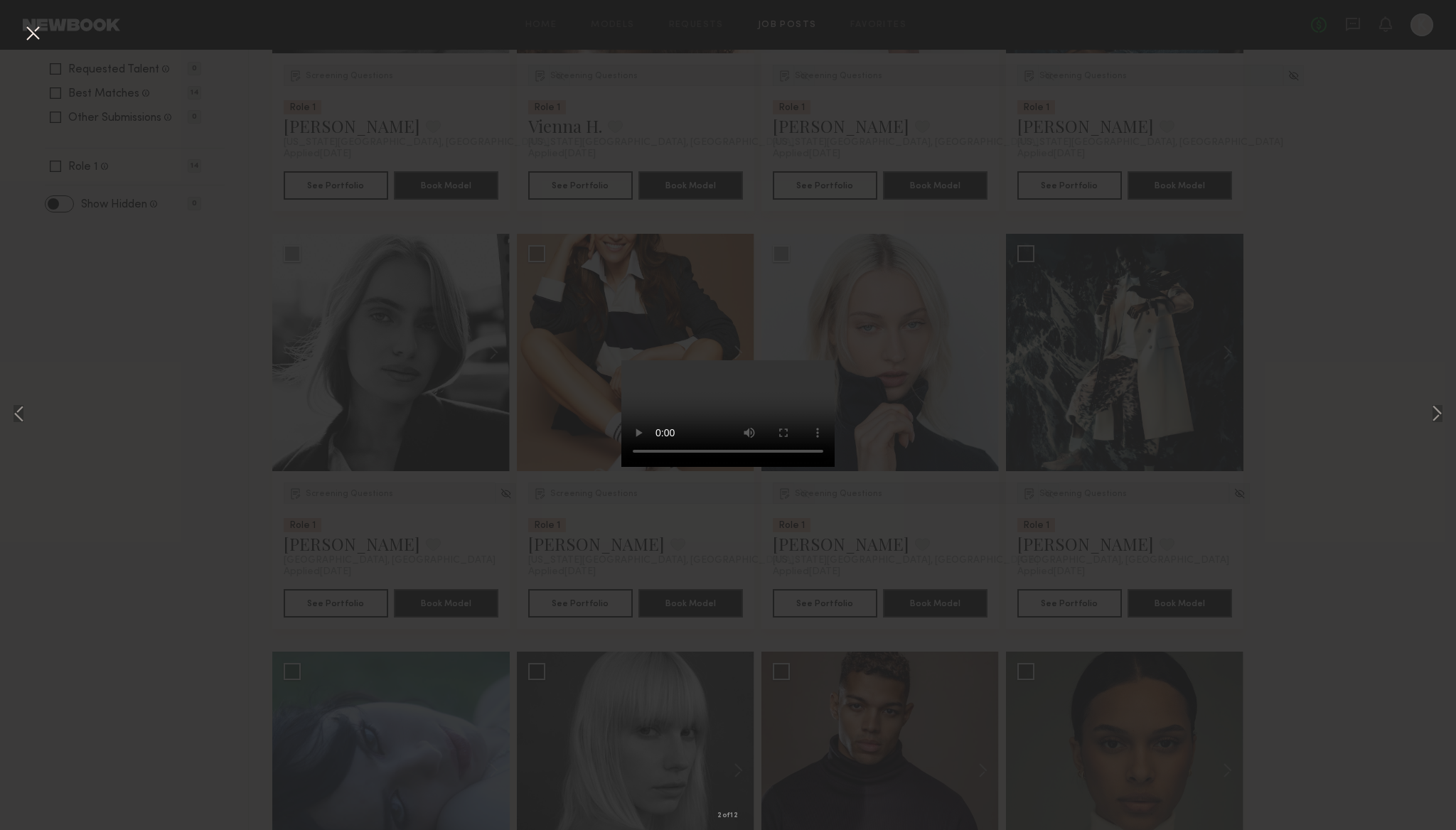
click at [227, 440] on div "2 of 12" at bounding box center [728, 415] width 1456 height 830
click at [35, 30] on button at bounding box center [33, 34] width 23 height 25
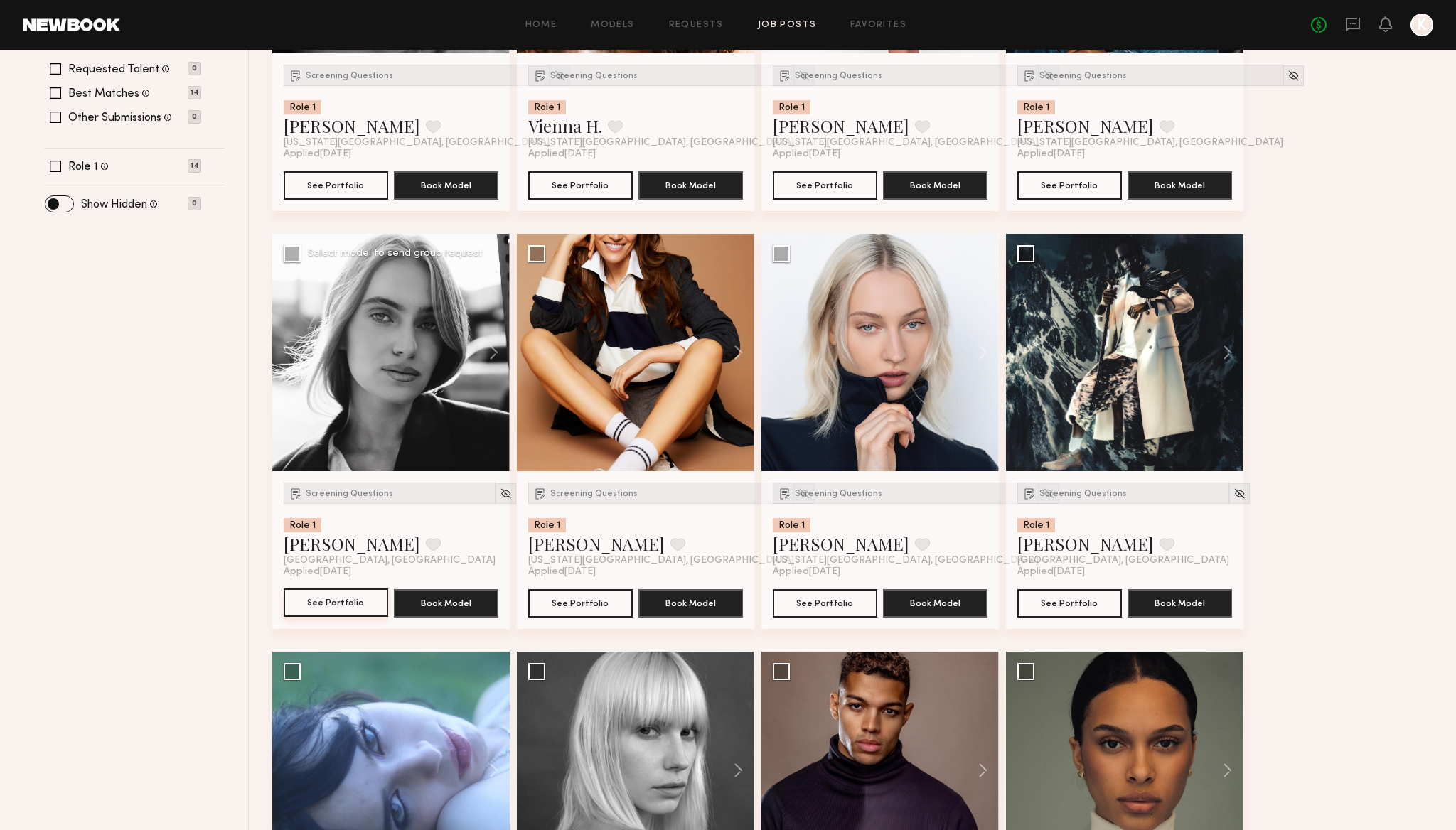
click at [348, 590] on button "See Portfolio" at bounding box center [336, 603] width 105 height 28
click at [584, 492] on span "Screening Questions" at bounding box center [594, 494] width 88 height 8
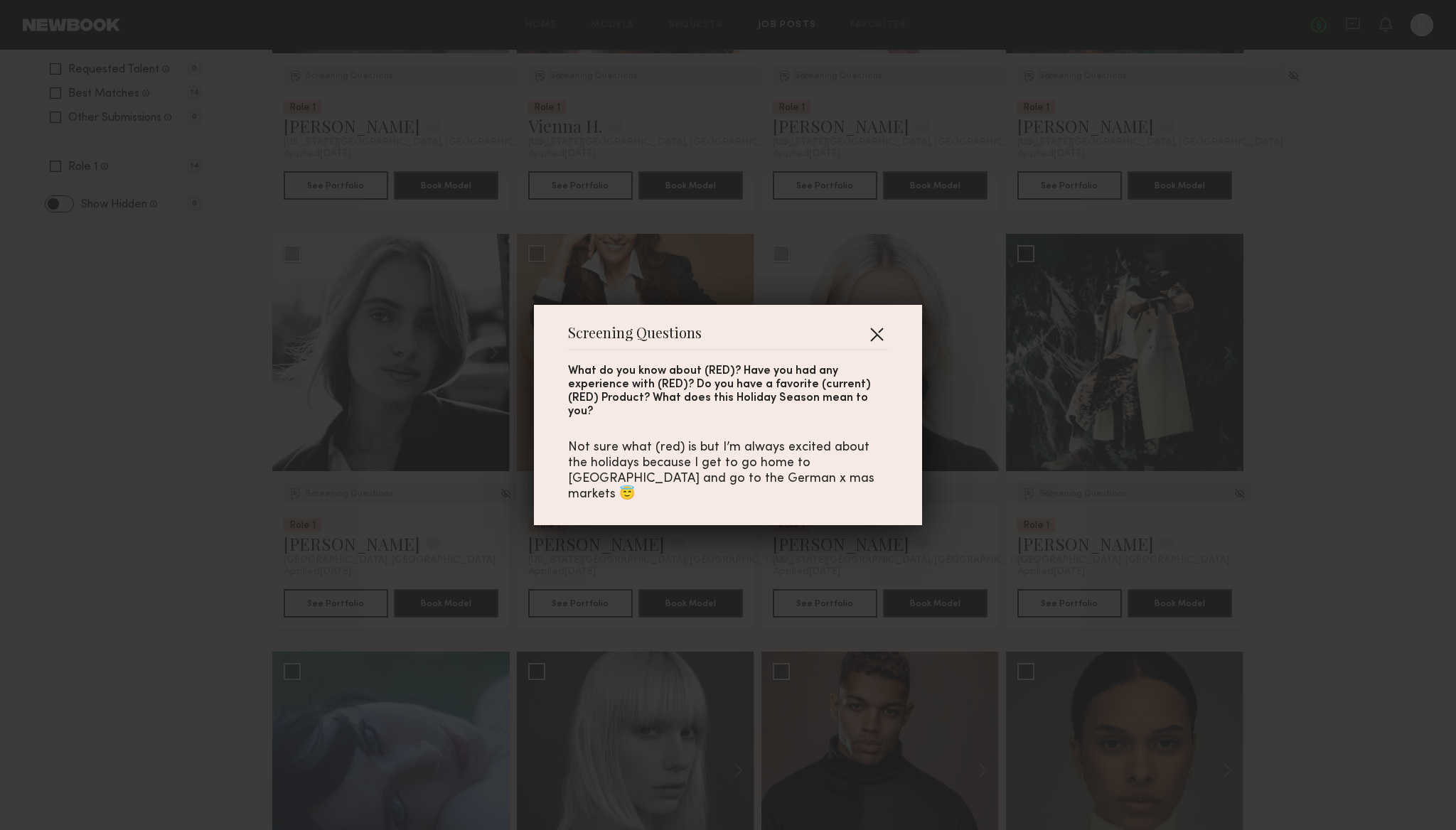
click at [882, 343] on button "button" at bounding box center [877, 334] width 23 height 23
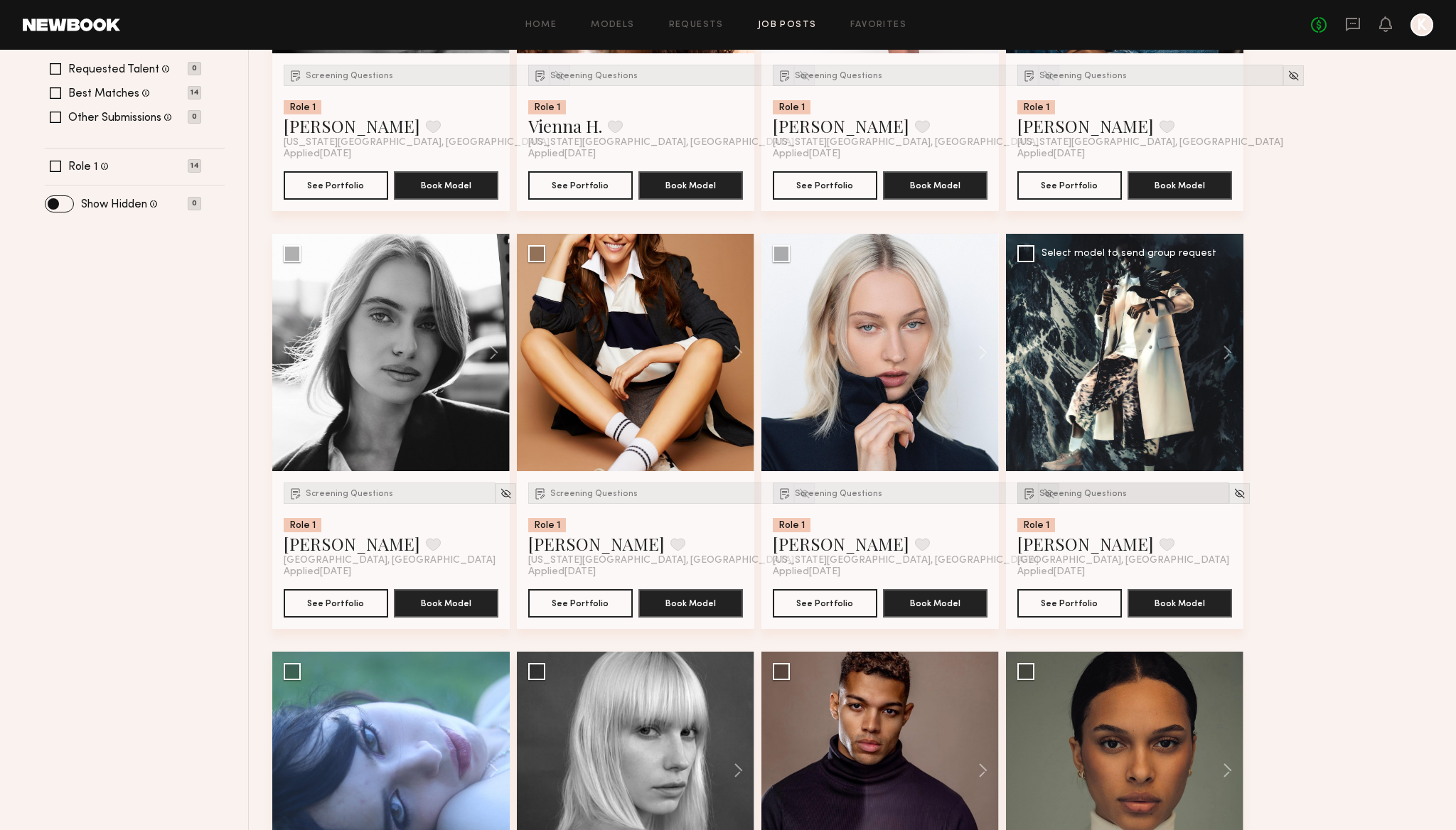
click at [1071, 496] on span "Screening Questions" at bounding box center [1083, 494] width 88 height 8
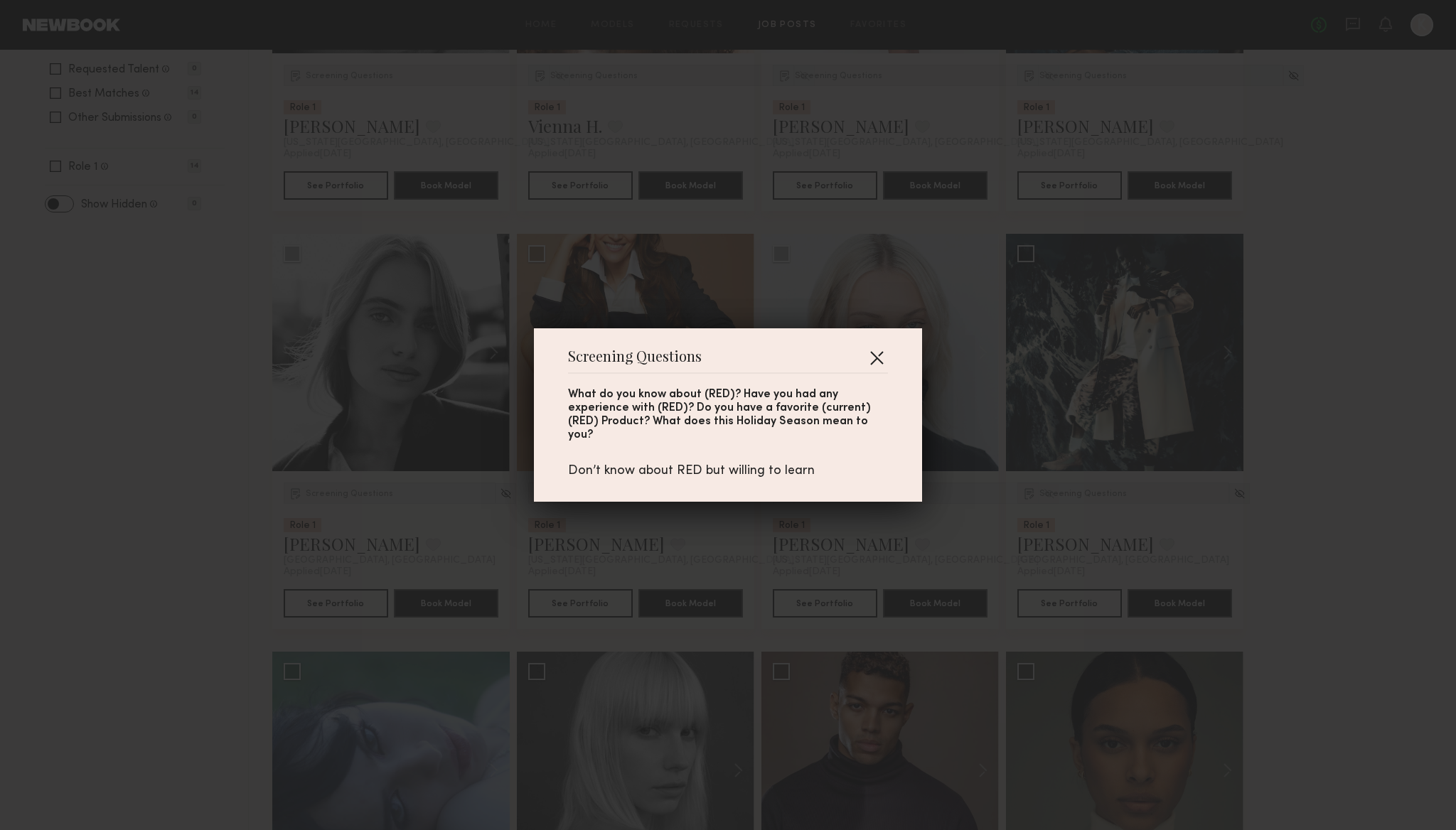
click at [873, 369] on button "button" at bounding box center [877, 358] width 23 height 23
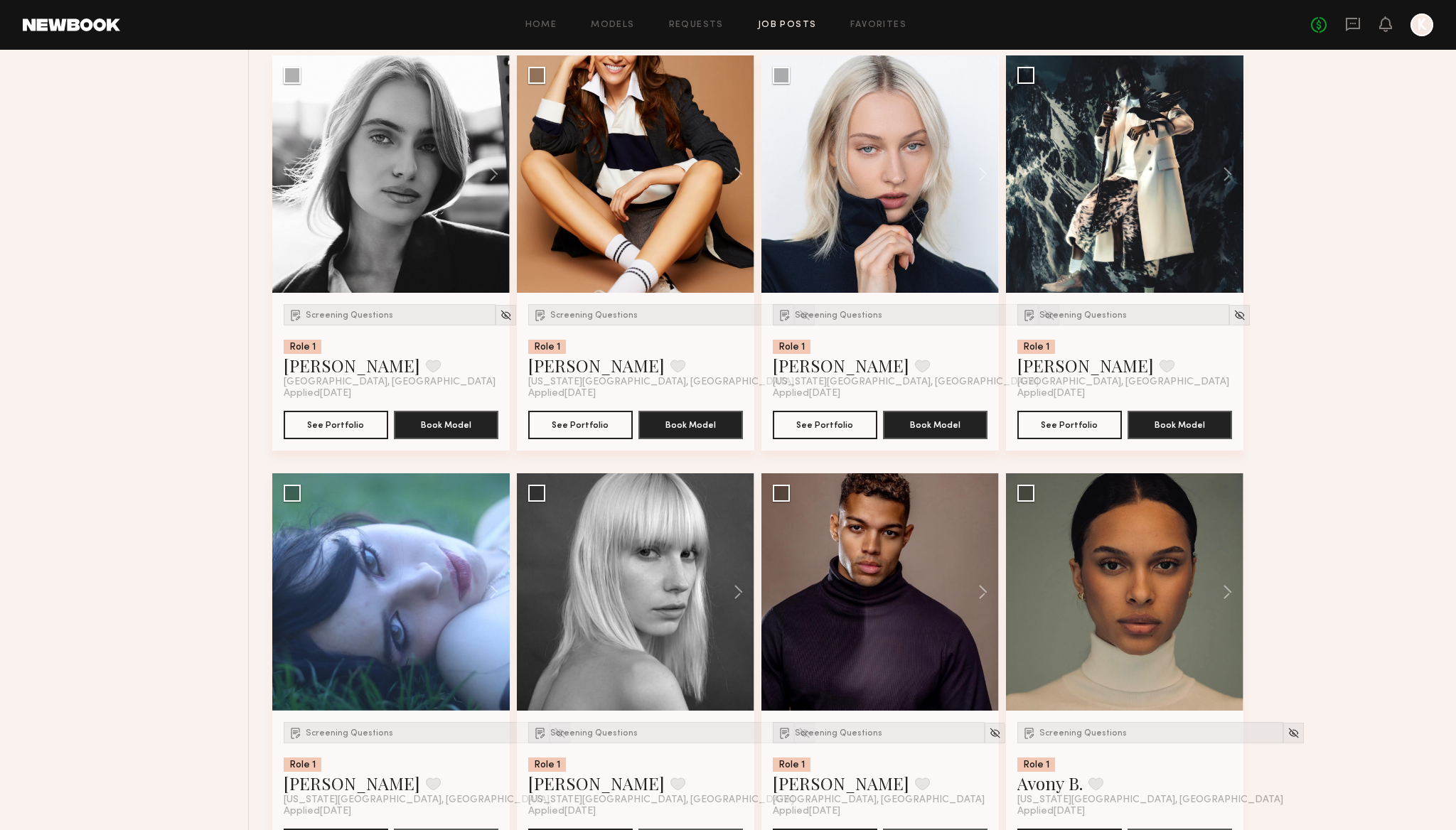
scroll to position [617, 0]
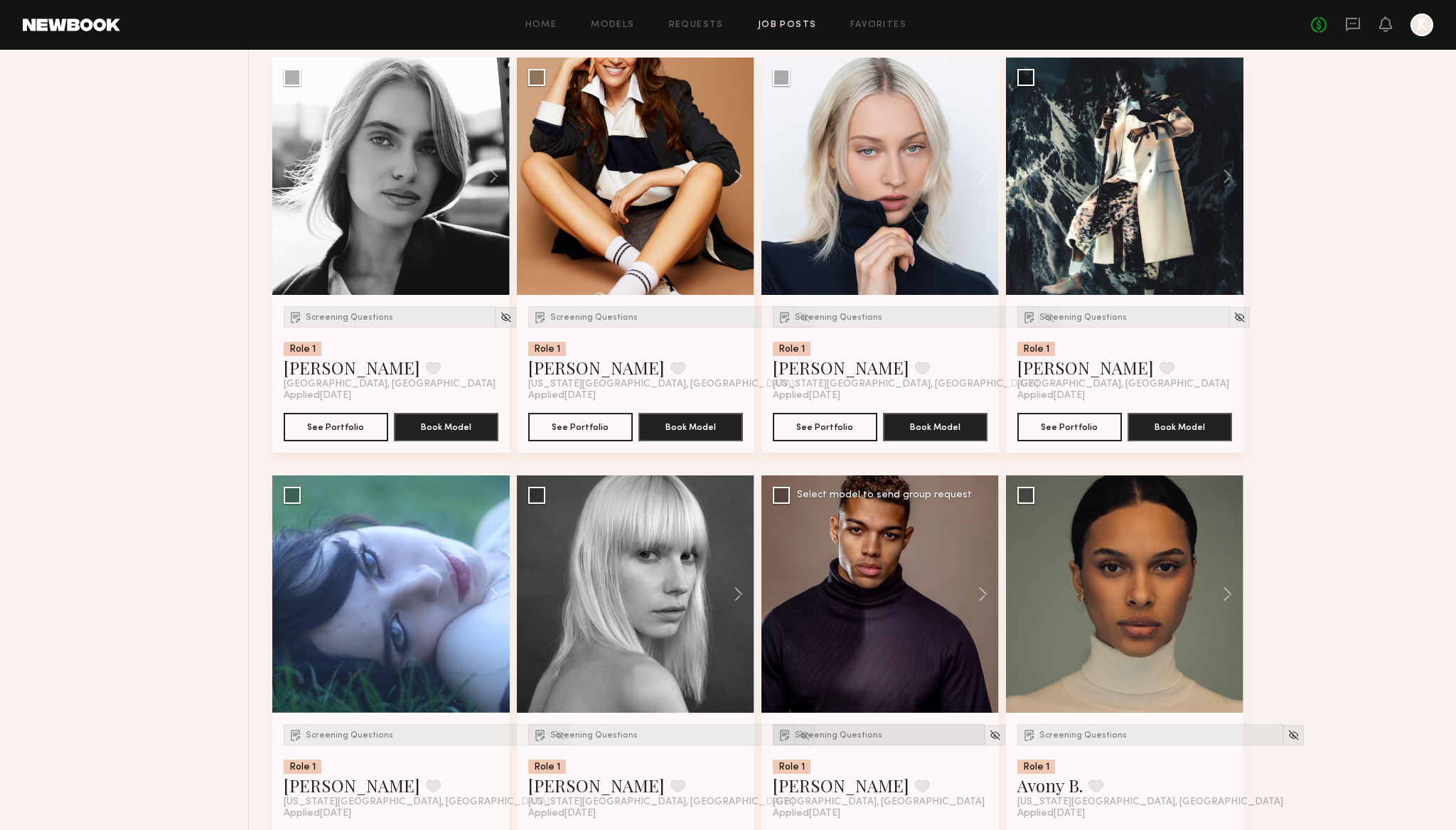
click at [827, 735] on span "Screening Questions" at bounding box center [838, 735] width 88 height 8
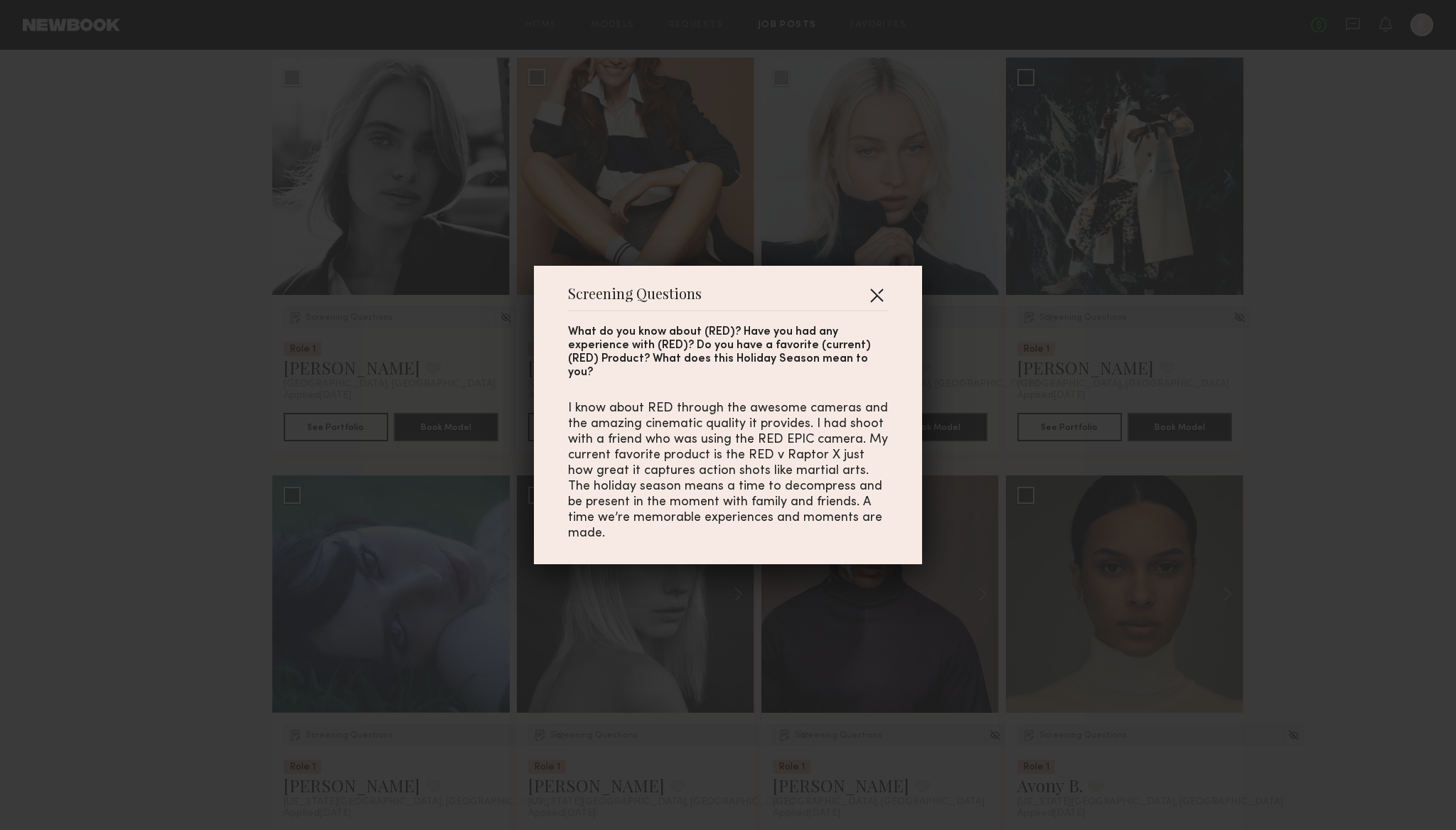
click at [876, 299] on button "button" at bounding box center [877, 295] width 23 height 23
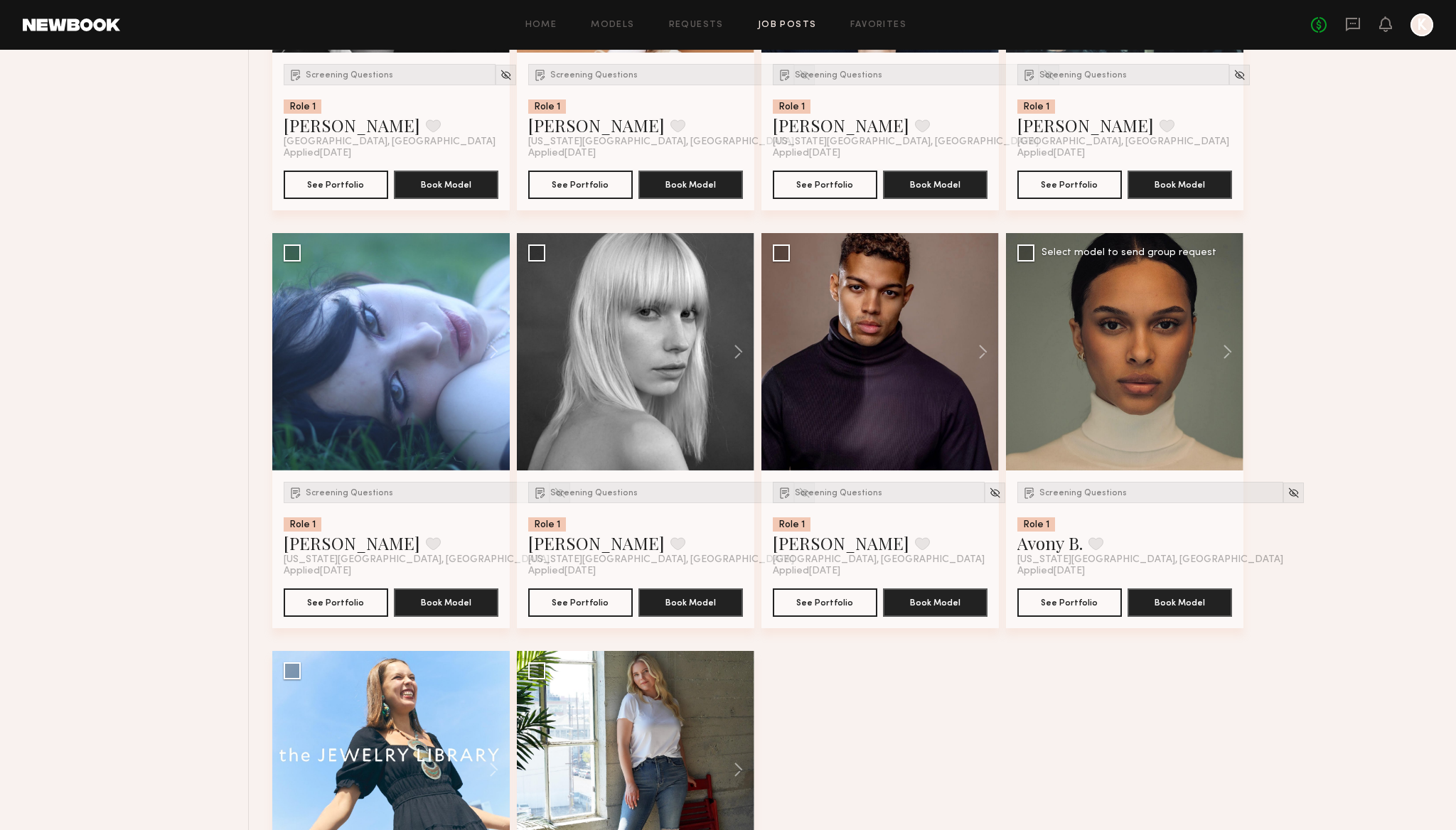
scroll to position [821, 0]
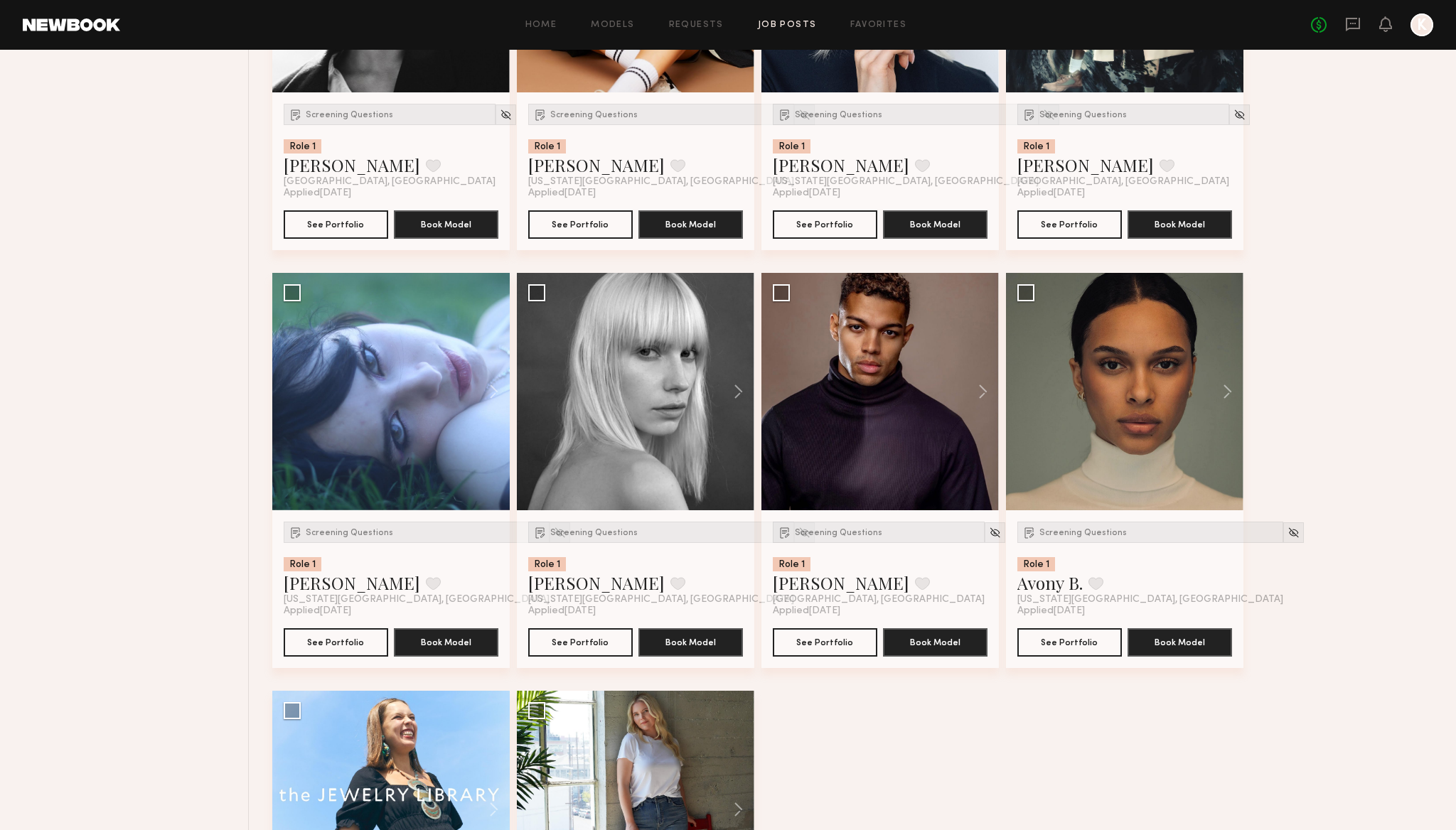
click at [928, 738] on div "Screening Questions Role 1 Ashley S. Favorite New York City, NY Applied 09/16/2…" at bounding box center [857, 273] width 1170 height 1672
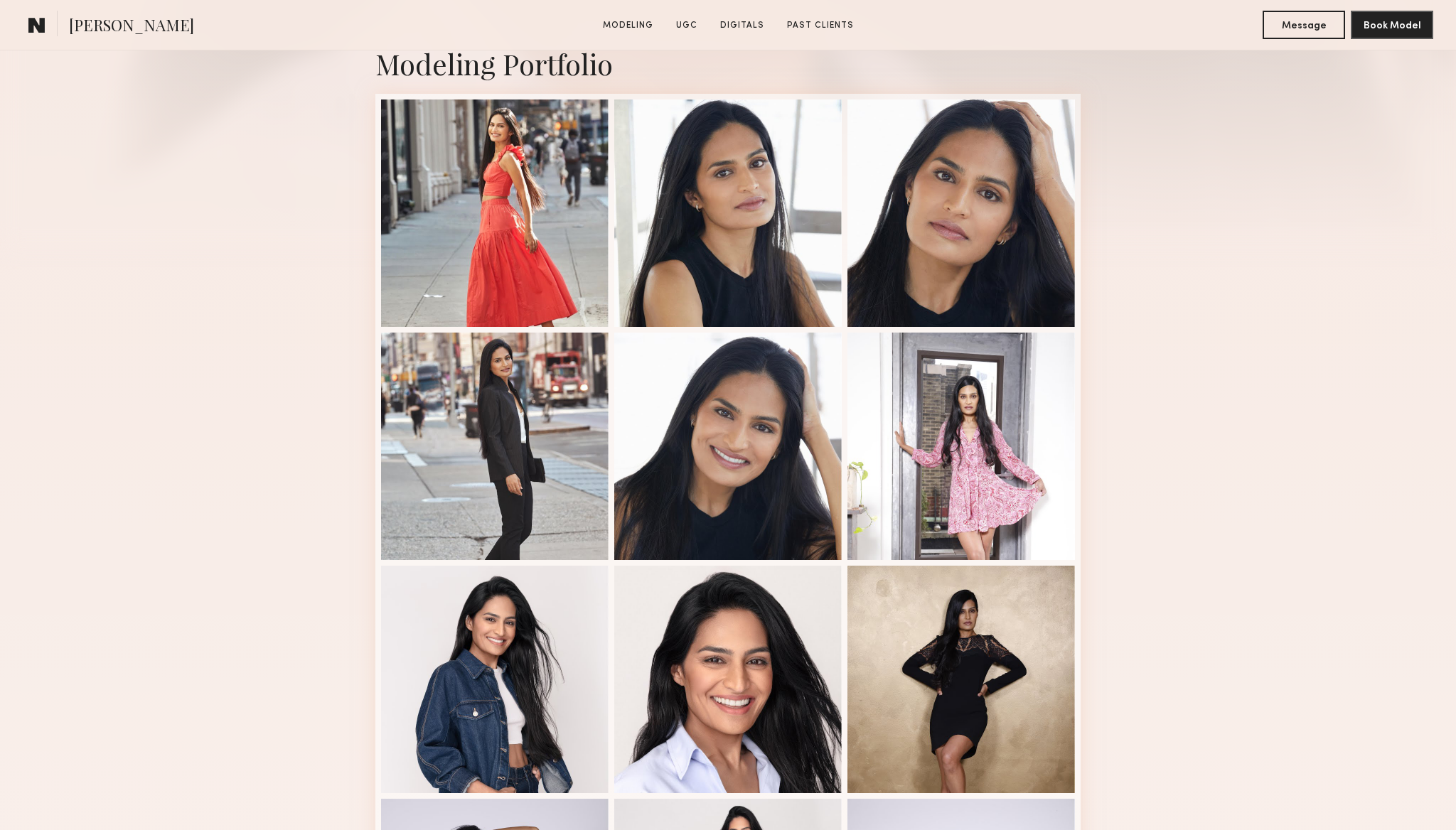
scroll to position [555, 0]
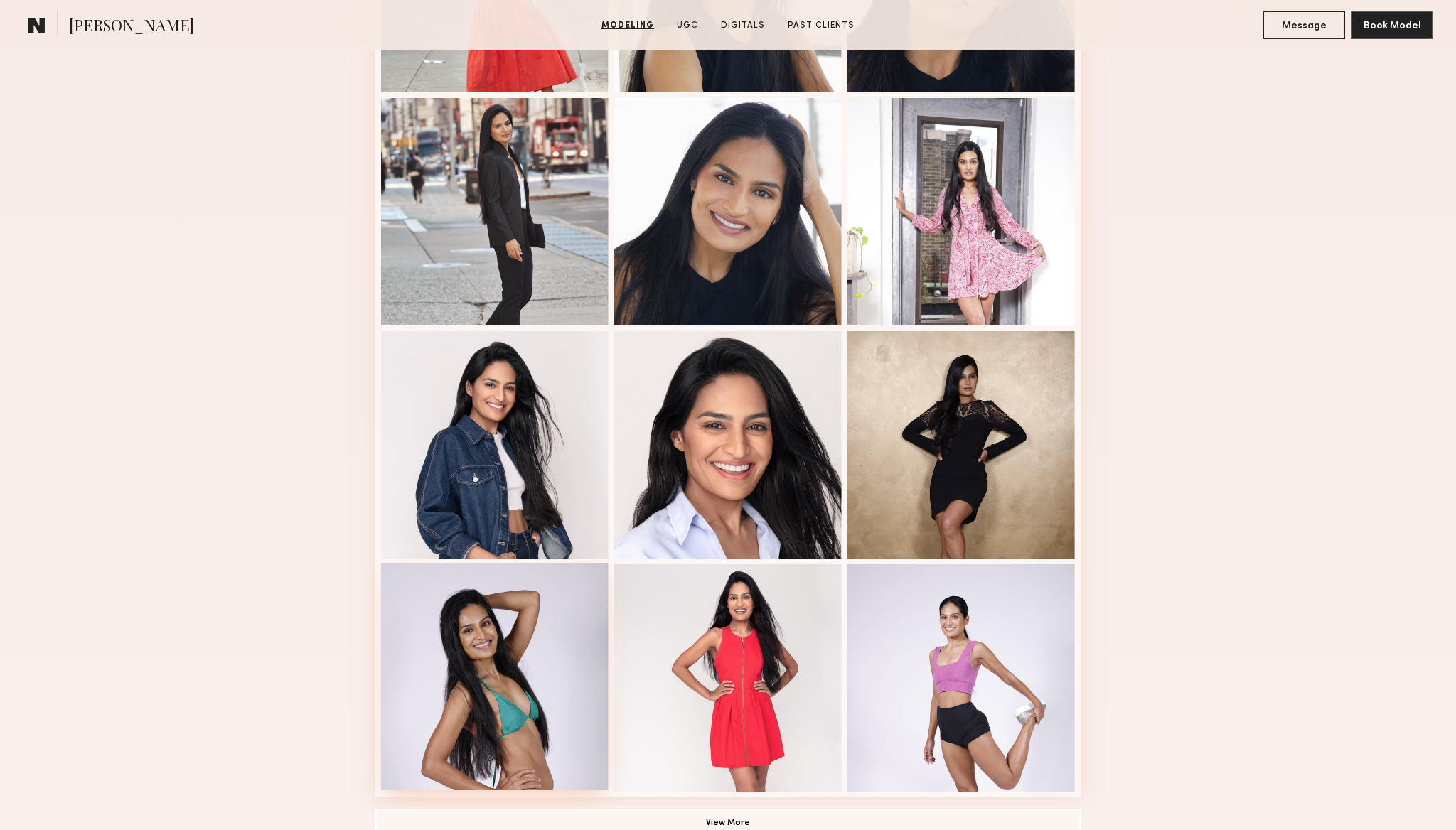
click at [557, 692] on div at bounding box center [494, 676] width 227 height 227
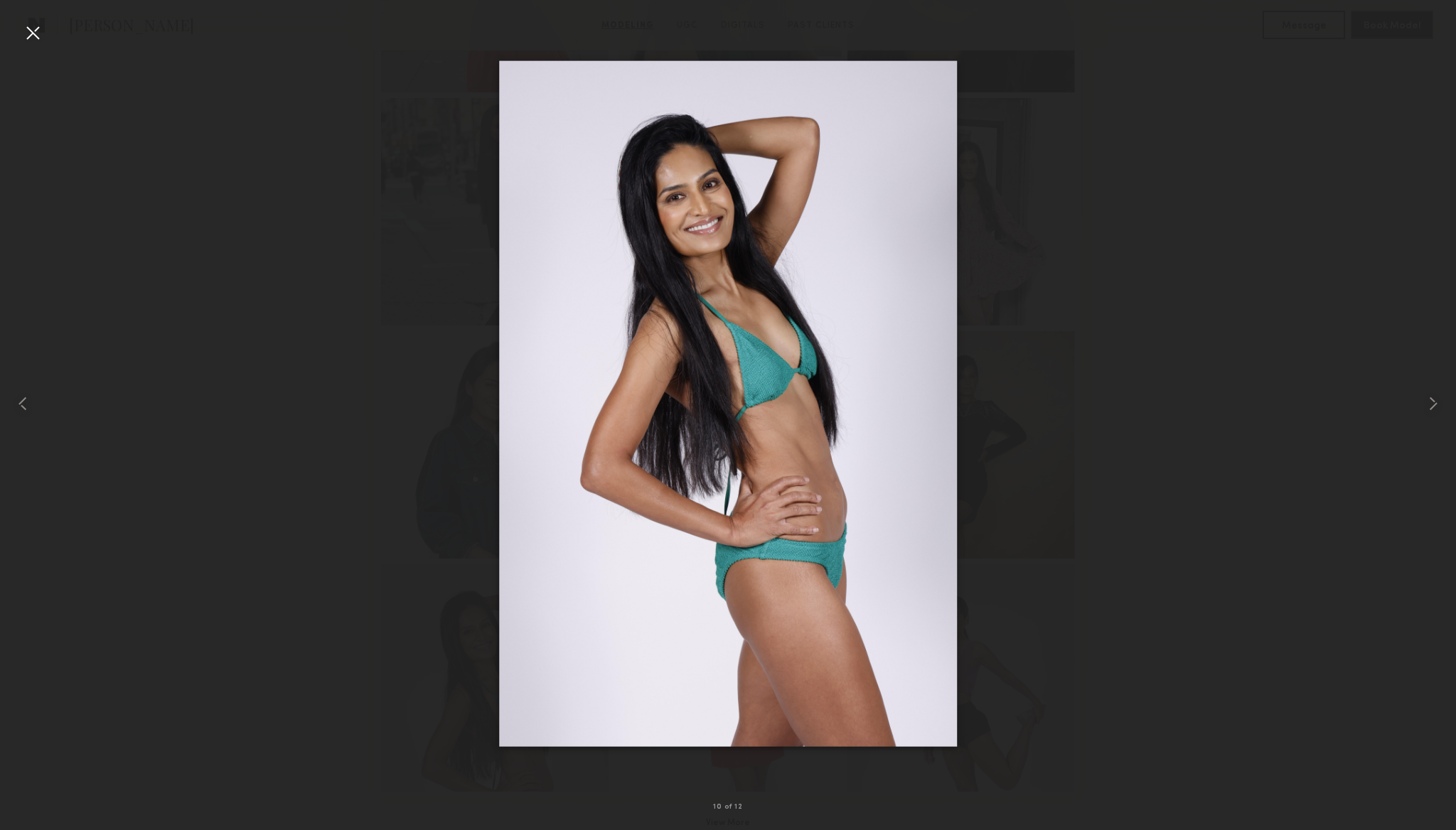
click at [32, 42] on div at bounding box center [33, 33] width 23 height 23
